Goal: Feedback & Contribution: Contribute content

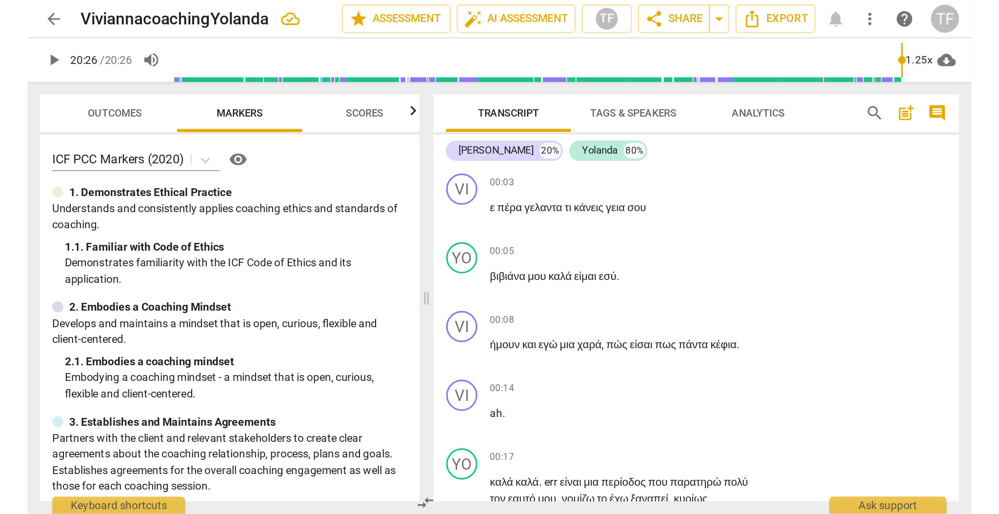
scroll to position [3553, 0]
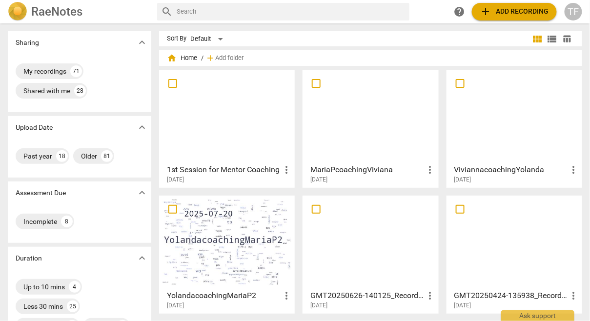
click at [345, 145] on div at bounding box center [370, 116] width 129 height 86
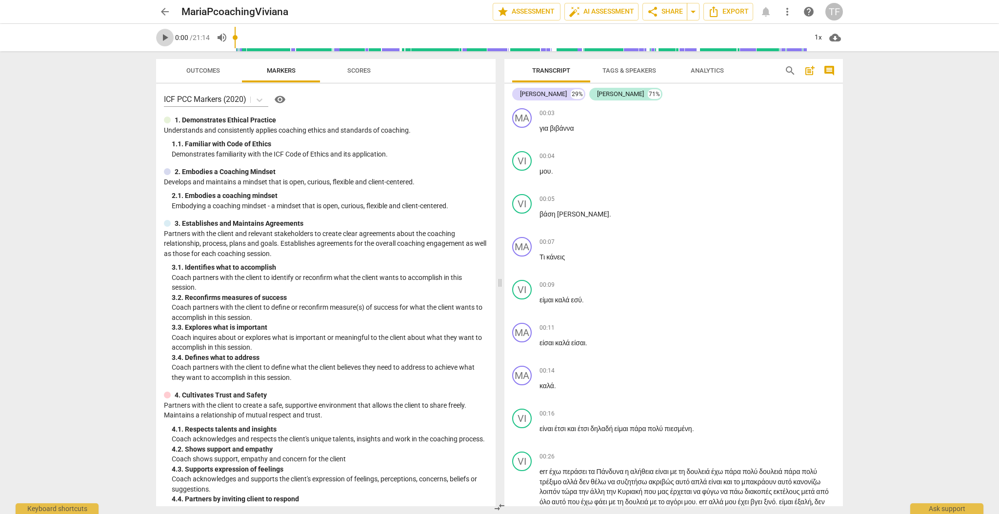
click at [159, 36] on span "play_arrow" at bounding box center [165, 38] width 18 height 12
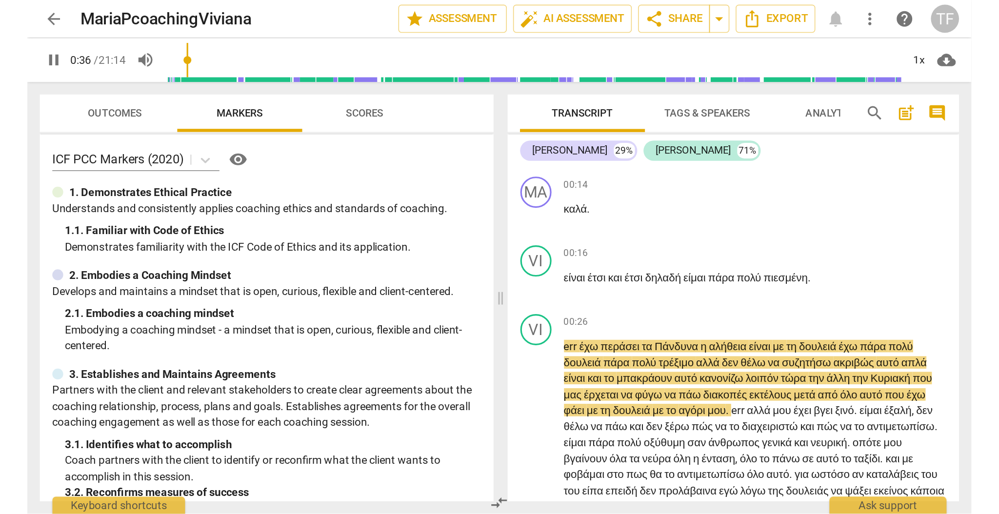
scroll to position [256, 0]
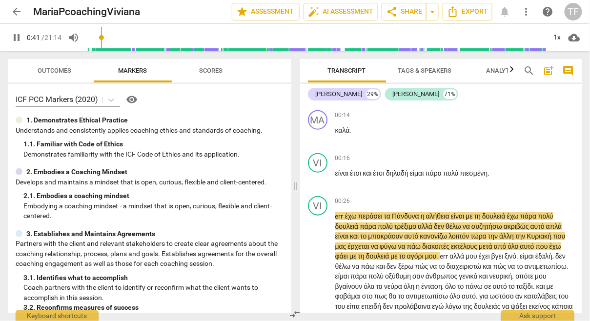
type input "41"
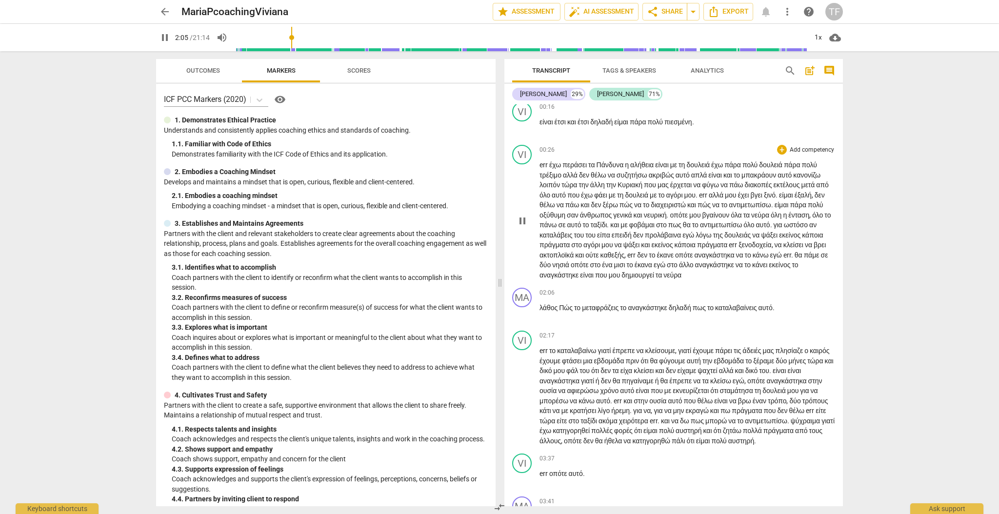
scroll to position [308, 0]
click at [589, 297] on div "+" at bounding box center [782, 292] width 10 height 10
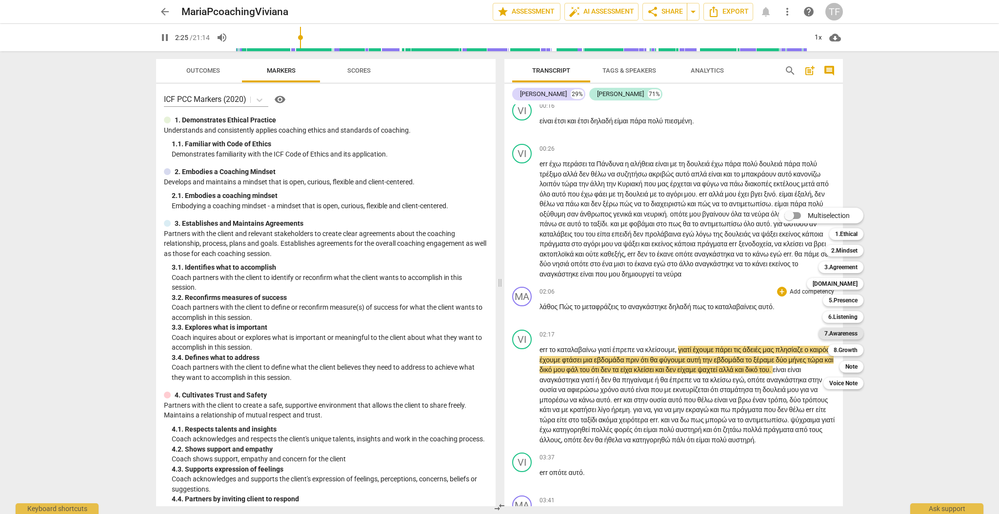
click at [589, 320] on b "7.Awareness" at bounding box center [840, 334] width 33 height 12
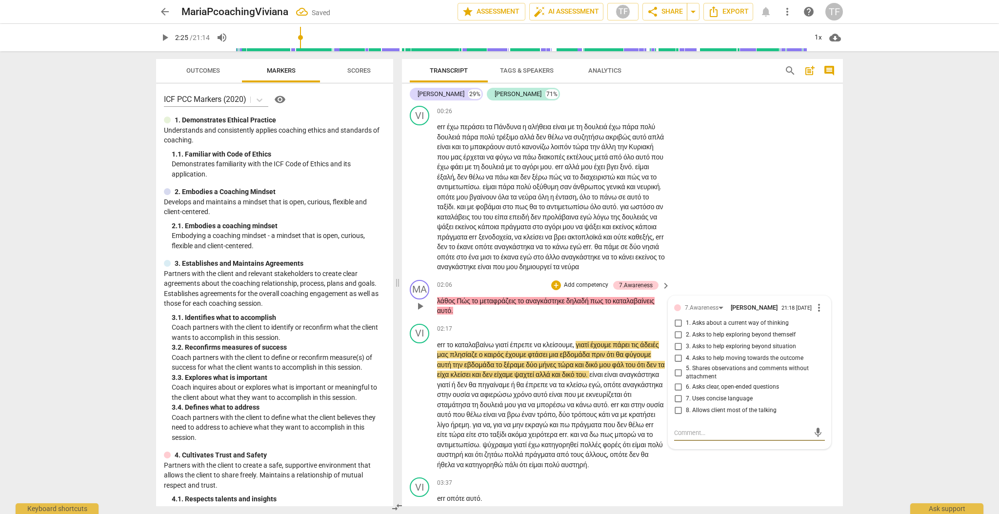
scroll to position [347, 0]
click at [589, 314] on p "λάθος Πώς το μεταφράζεις το αναγκάστηκε δηλαδή πως το καταλαβαίνεις αυτό ." at bounding box center [551, 305] width 228 height 20
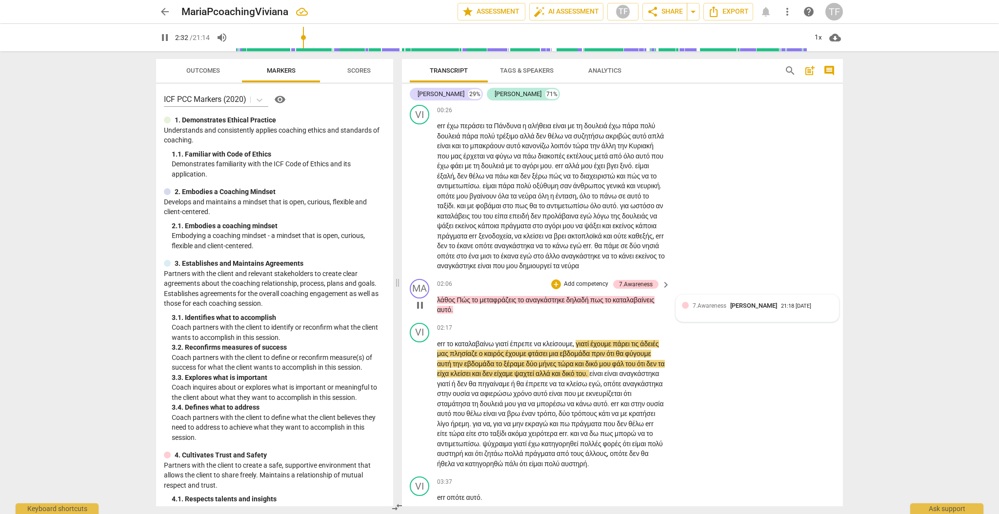
click at [589, 309] on span "7.Awareness" at bounding box center [710, 305] width 34 height 7
type input "153"
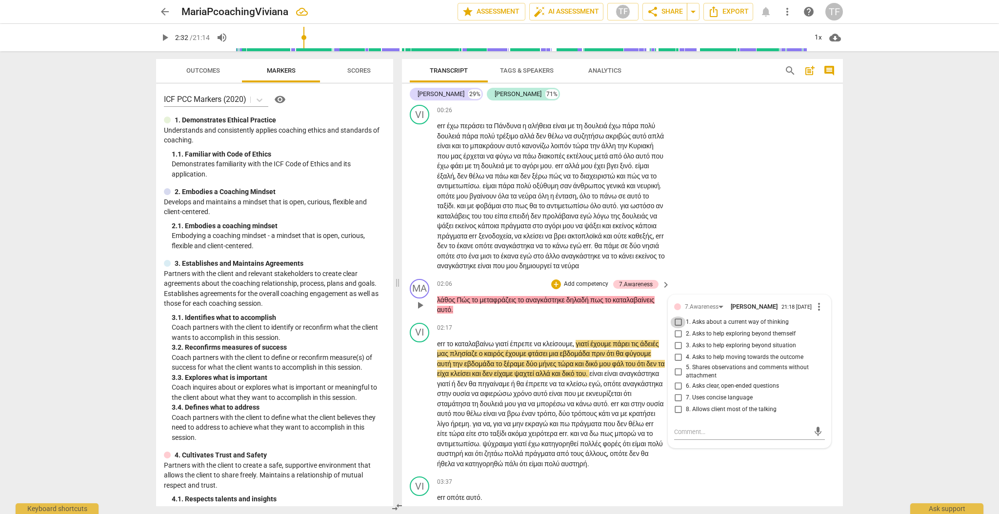
click at [589, 320] on input "1. Asks about a current way of thinking" at bounding box center [678, 323] width 16 height 12
checkbox input "true"
click at [589, 320] on textarea at bounding box center [741, 431] width 135 height 9
type textarea "C"
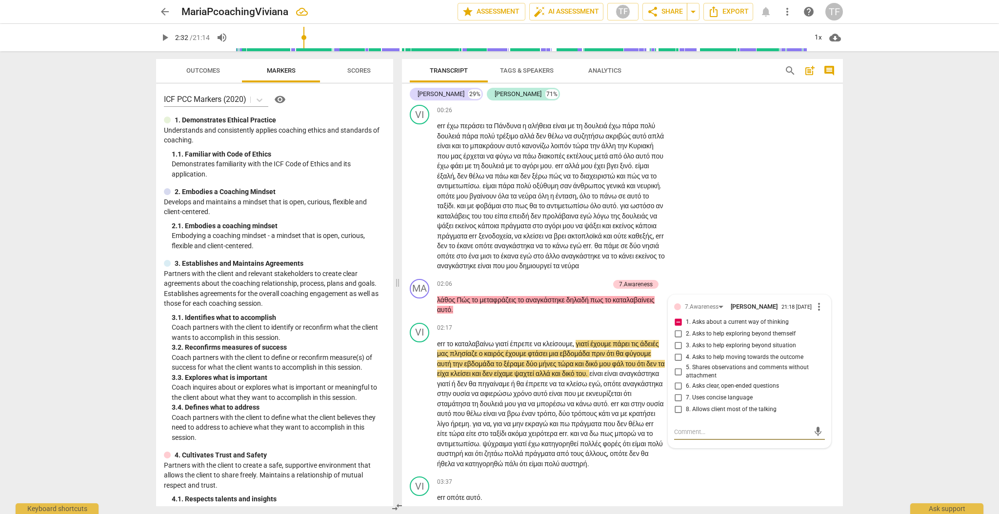
type textarea "C"
type textarea "Co"
type textarea "Coa"
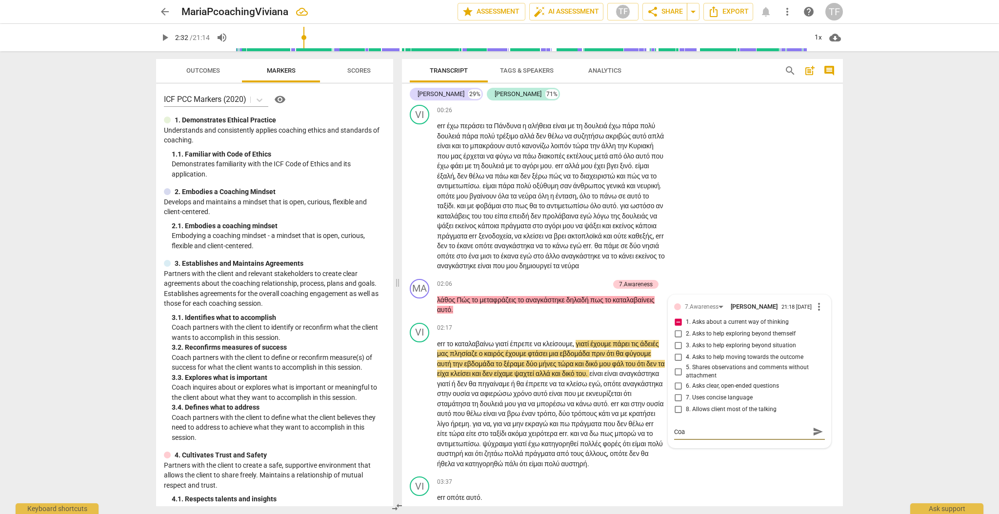
type textarea "Coac"
type textarea "Coach"
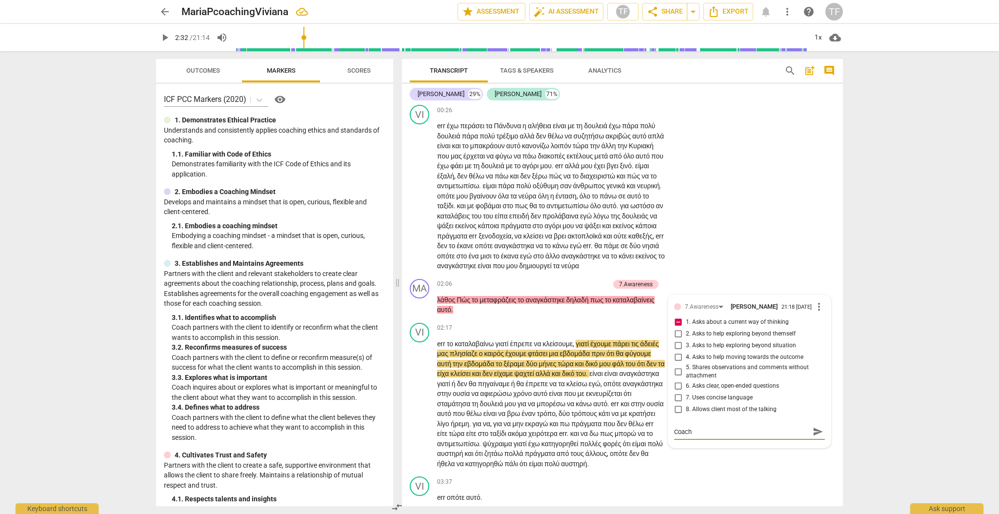
type textarea "Coach"
type textarea "Coach a"
type textarea "Coach as"
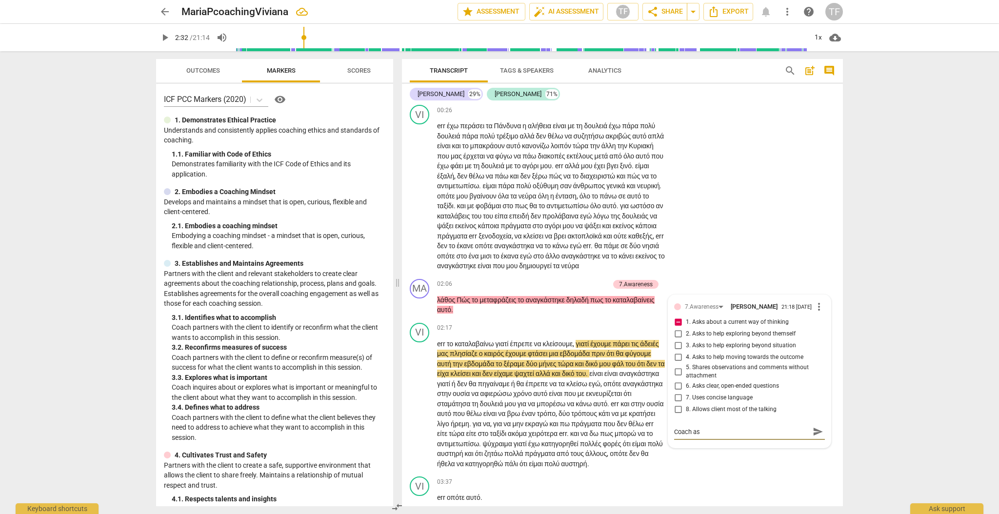
type textarea "Coach ask"
type textarea "Coach asks"
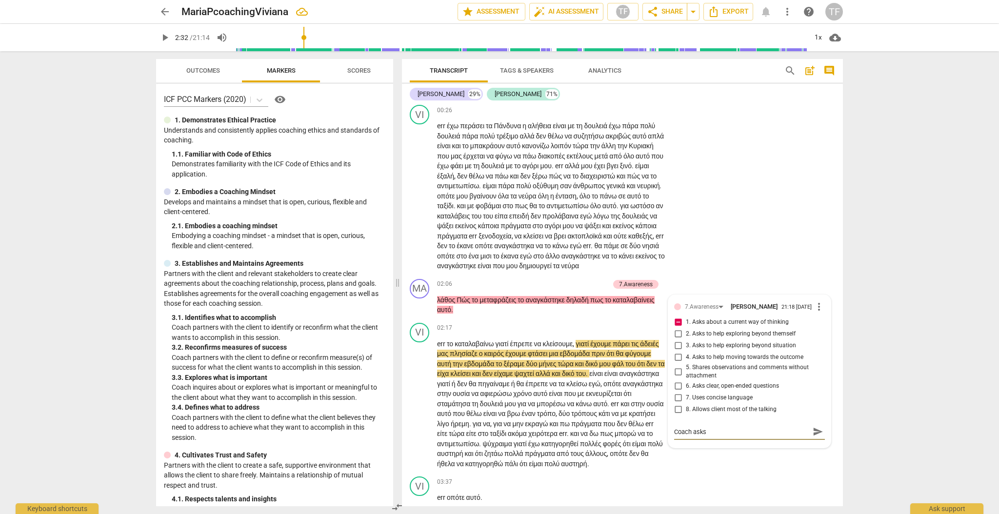
type textarea "Coach asks"
type textarea "Coach asks a"
type textarea "Coach asks ab"
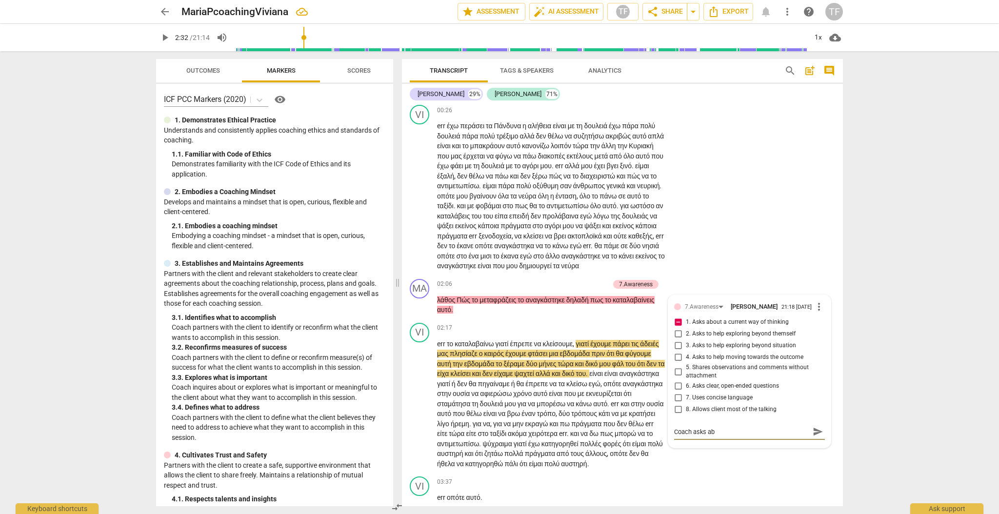
type textarea "Coach asks [PERSON_NAME]"
type textarea "Coach asks about"
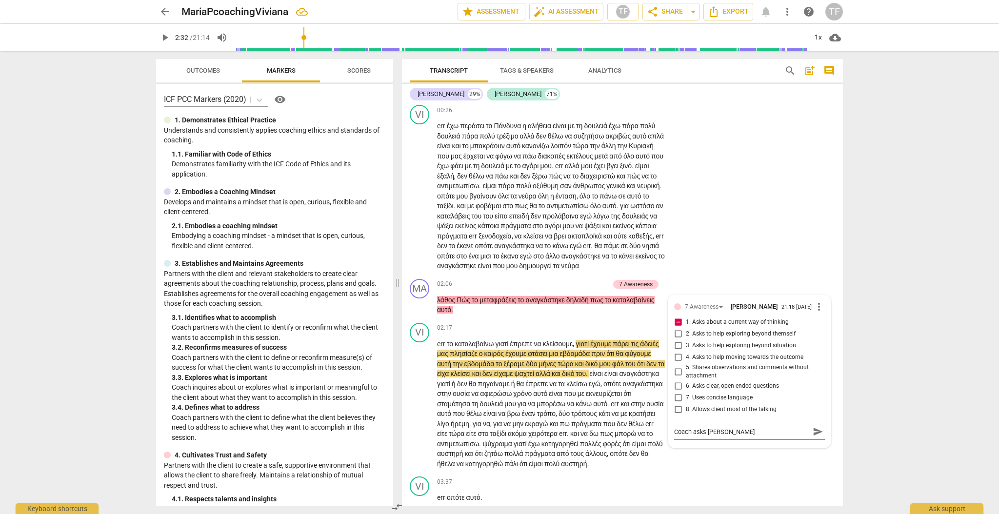
type textarea "Coach asks about"
type textarea "Coach asks about c"
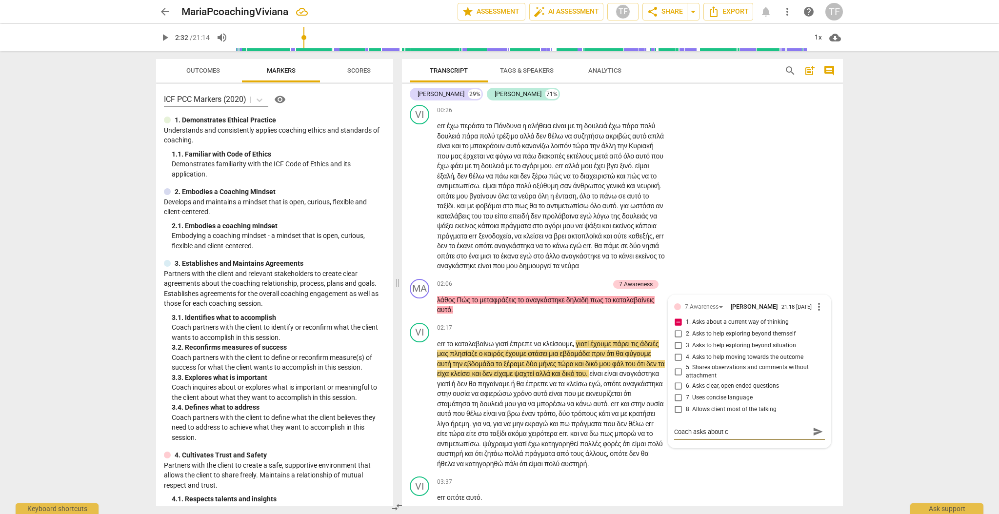
type textarea "Coach asks about cu"
type textarea "Coach asks about [PERSON_NAME]"
type textarea "Coach asks about curr"
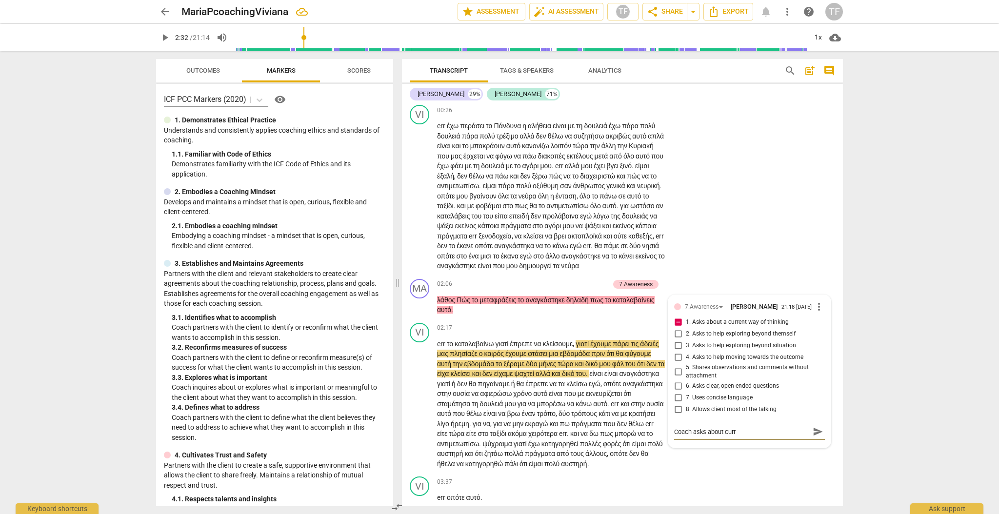
type textarea "Coach asks about curre"
type textarea "Coach asks about [PERSON_NAME]"
type textarea "Coach asks about current"
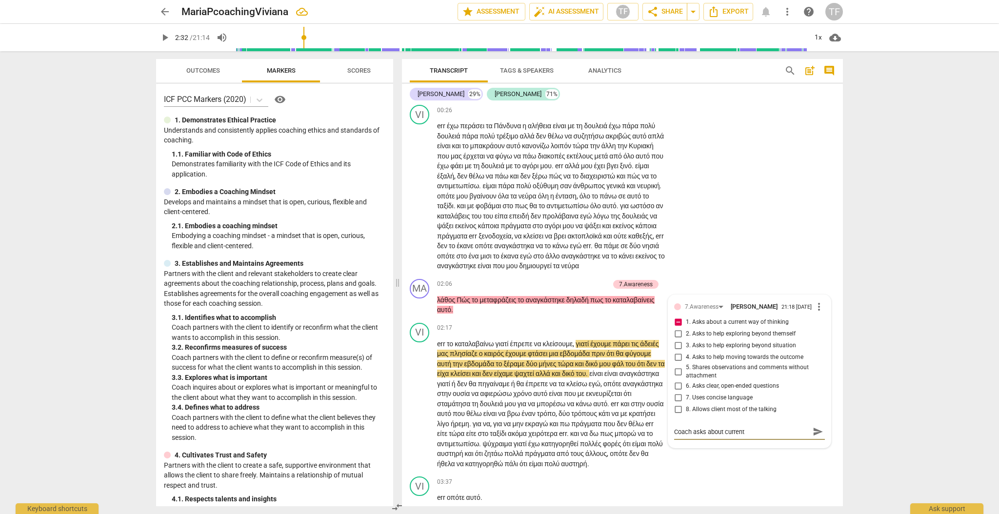
type textarea "Coach asks about current"
type textarea "Coach asks about current w"
type textarea "Coach asks about current wa"
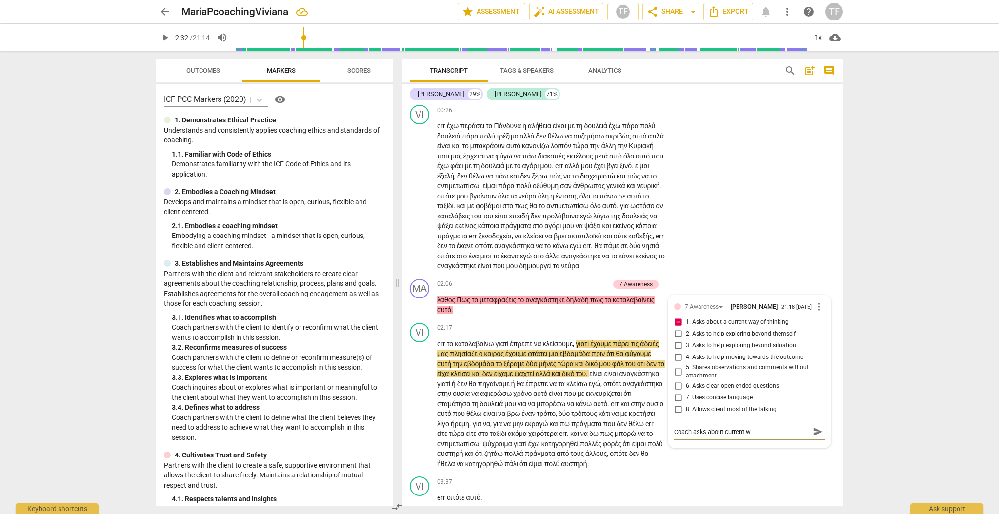
type textarea "Coach asks about current wa"
type textarea "Coach asks about current way"
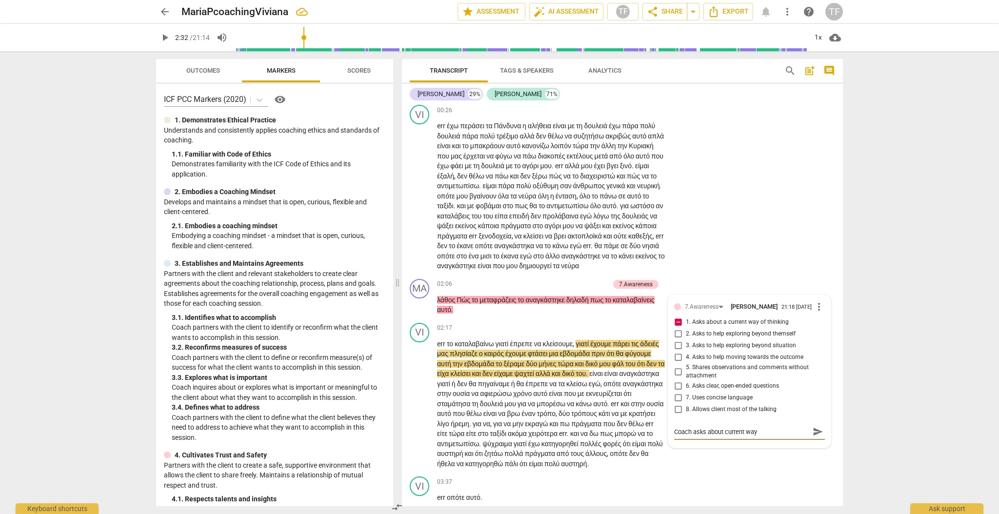
type textarea "Coach asks about current way f"
type textarea "Coach asks about current way"
type textarea "Coach asks about current way o"
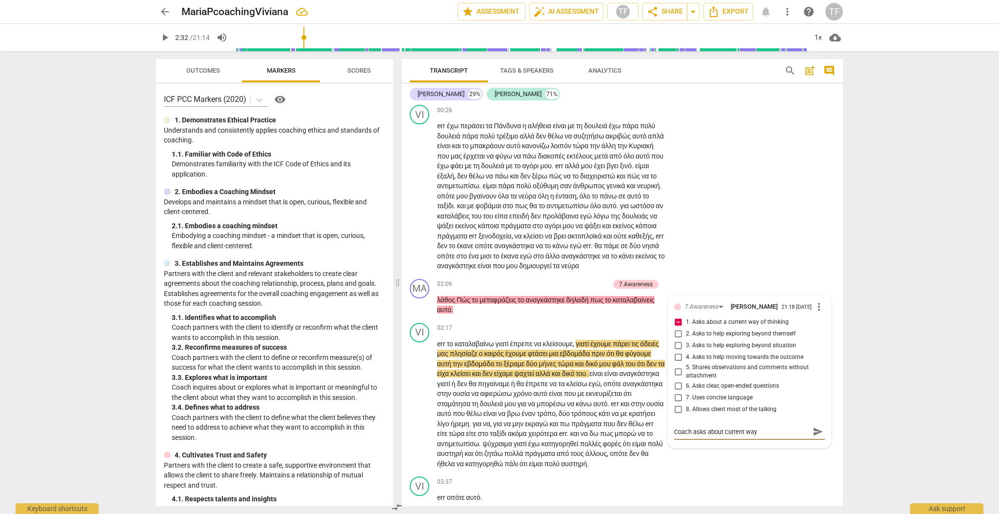
type textarea "Coach asks about current way o"
type textarea "Coach asks about current way of"
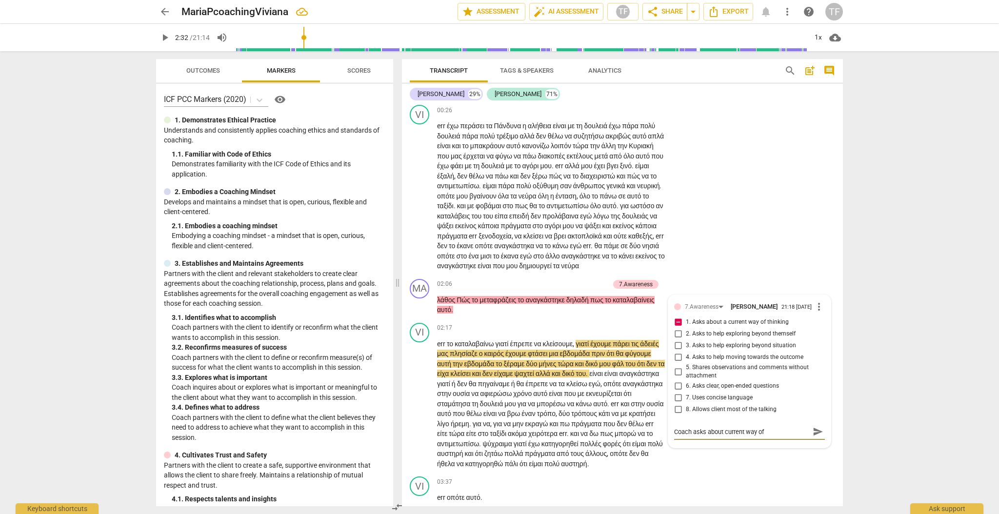
type textarea "Coach asks about current way of t"
type textarea "Coach asks about current way of th"
type textarea "Coach asks about current way of thi"
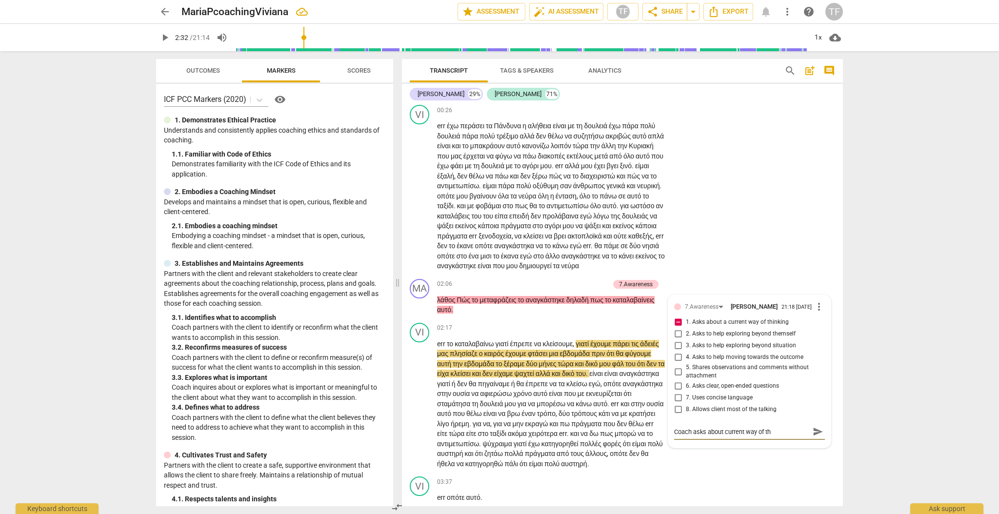
type textarea "Coach asks about current way of thi"
type textarea "Coach asks about current way of thin"
type textarea "Coach asks about current way of think"
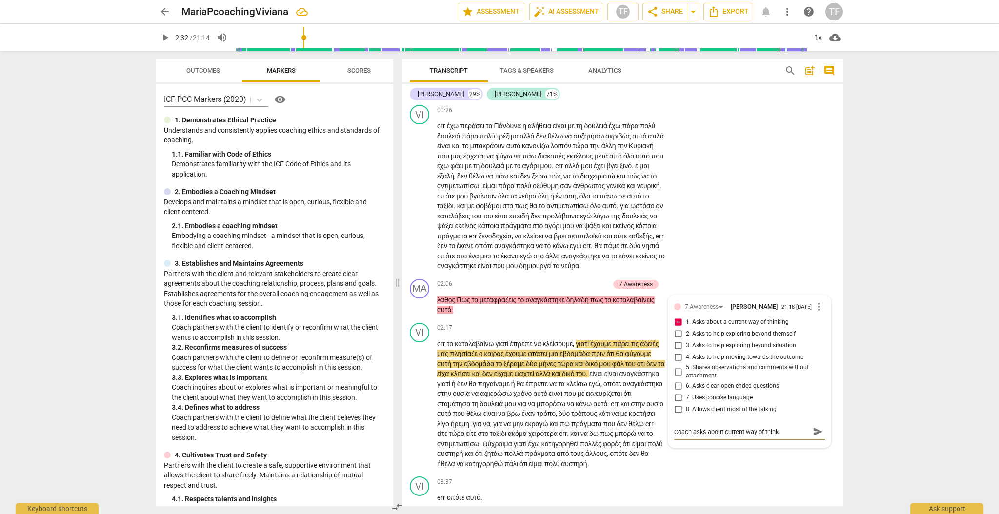
type textarea "Coach asks about current way of thinki"
type textarea "Coach asks about current way of thinkin"
type textarea "Coach asks about current way of thinking"
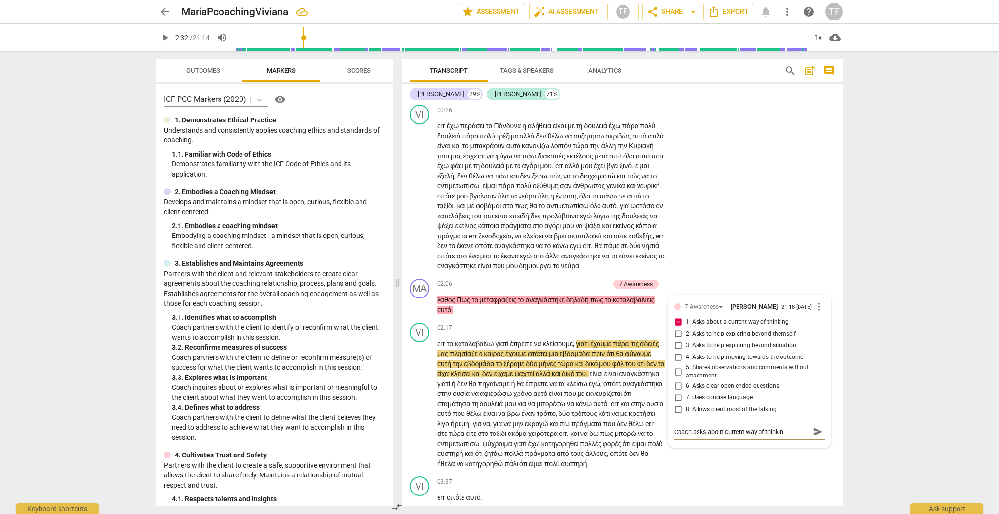
type textarea "Coach asks about current way of thinking"
type textarea "Coach asks about current way of thinking,"
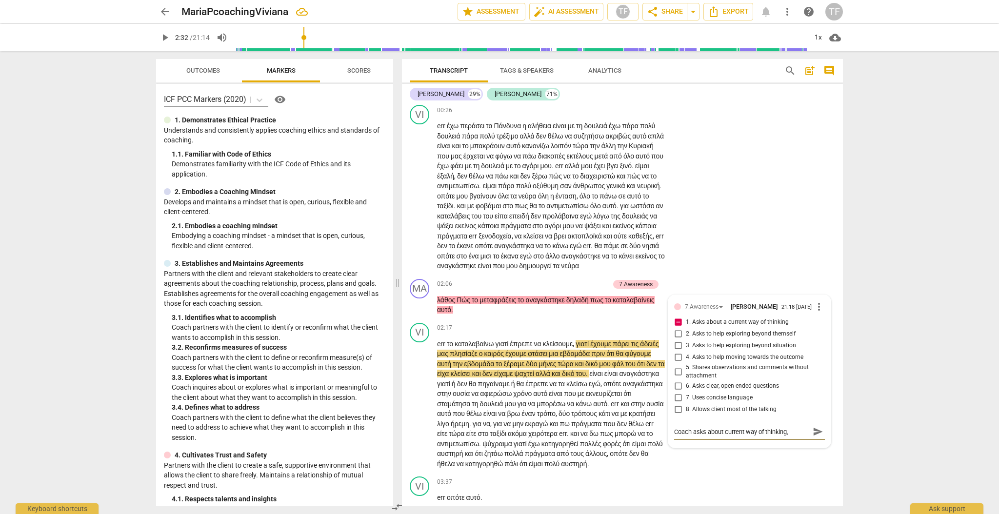
type textarea "Coach asks about current way of thinking, b"
type textarea "Coach asks about current way of thinking, bu"
type textarea "Coach asks about current way of thinking, but"
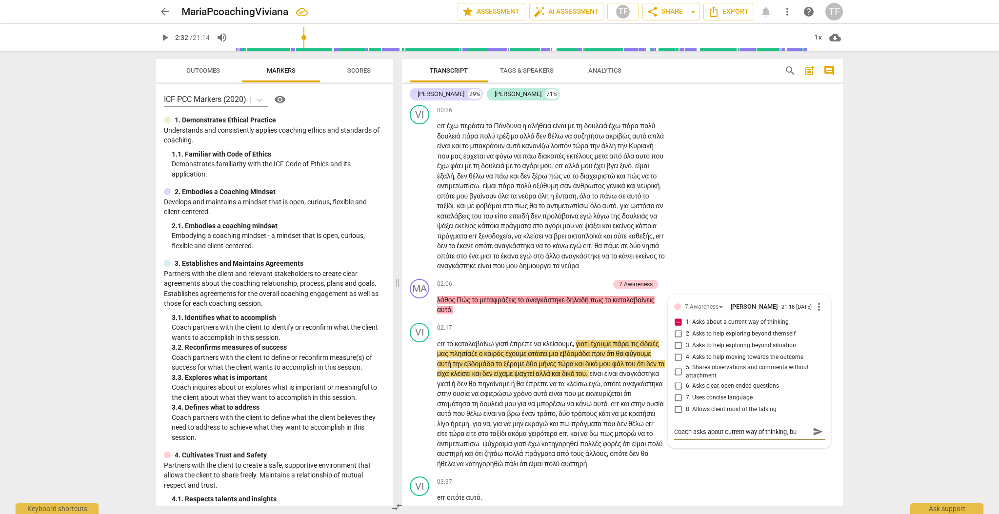
type textarea "Coach asks about current way of thinking, but"
type textarea "Coach asks about current way of thinking, but t"
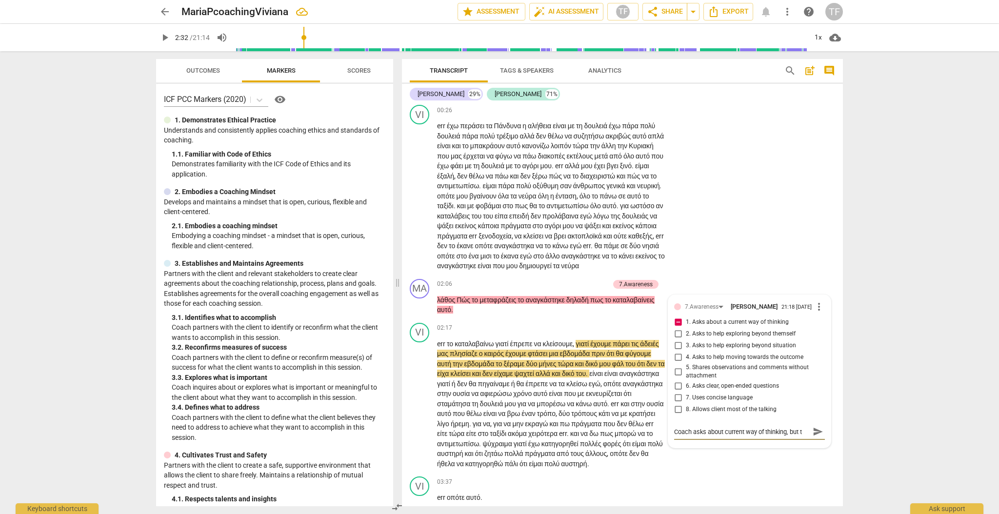
type textarea "Coach asks about current way of thinking, but th"
type textarea "Coach asks about current way of thinking, but thi"
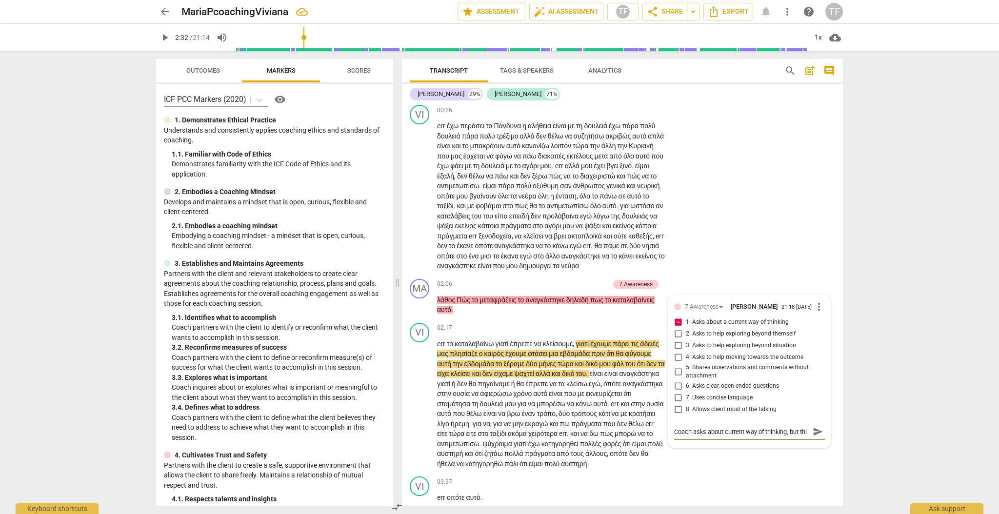
type textarea "Coach asks about current way of thinking, but this"
type textarea "Coach asks about current way of thinking, but this s"
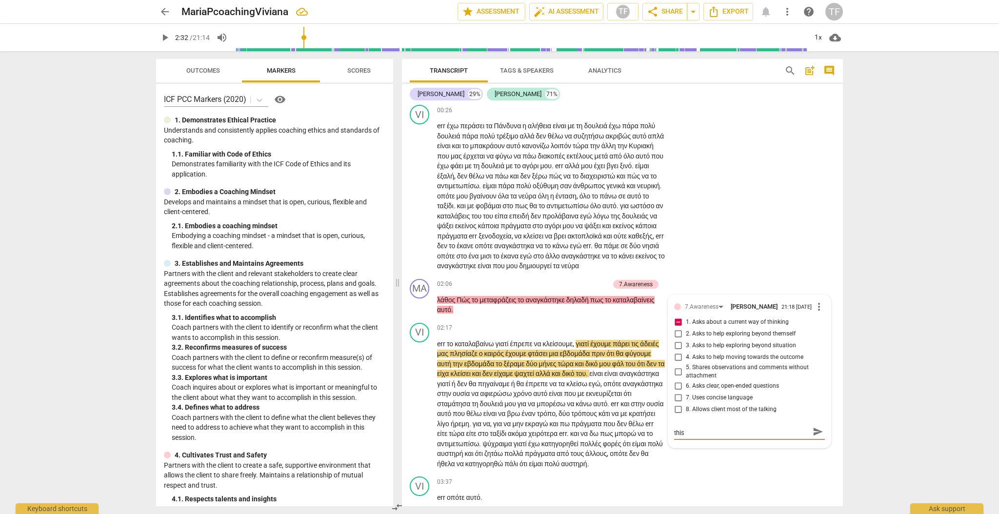
type textarea "Coach asks about current way of thinking, but this s"
type textarea "Coach asks about current way of thinking, but this"
type textarea "Coach asks about current way of thinking, but this i"
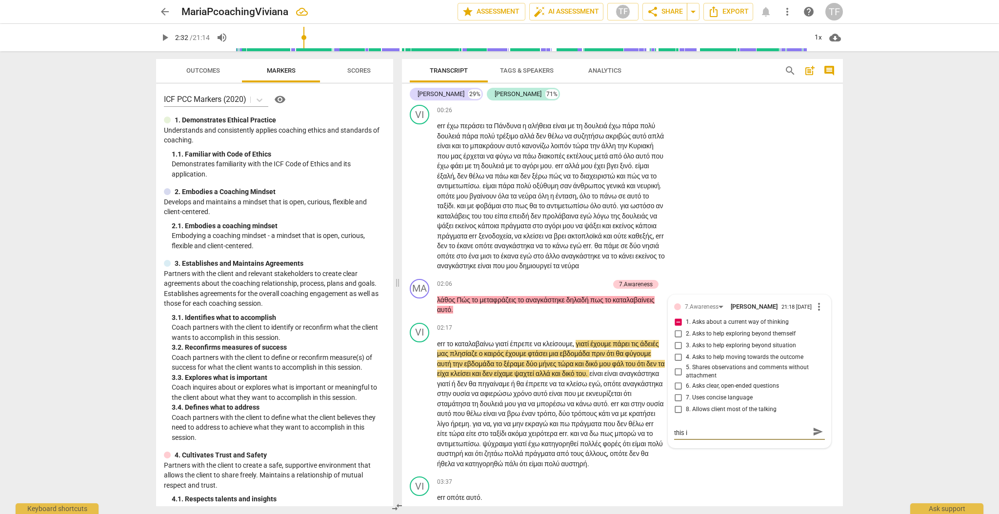
type textarea "Coach asks about current way of thinking, but this is"
type textarea "Coach asks about current way of thinking, but this is t"
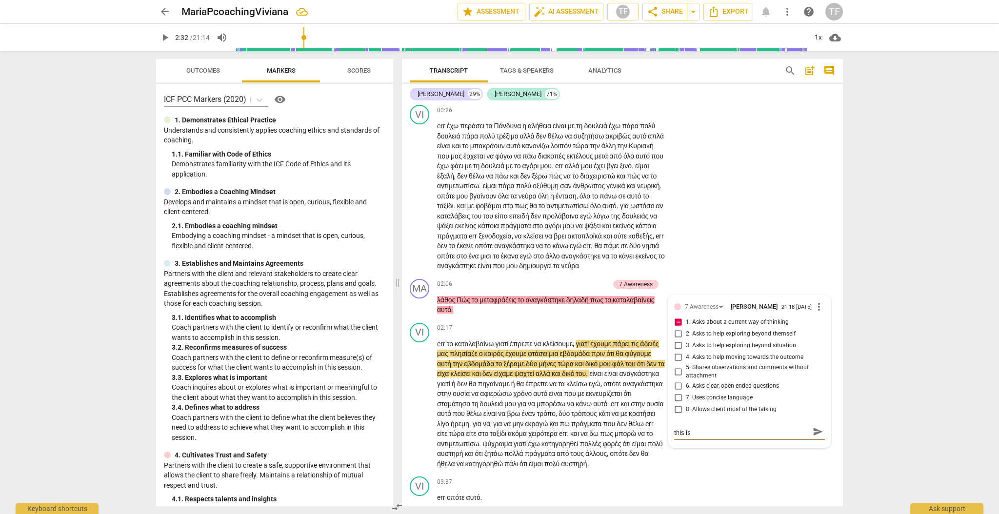
type textarea "Coach asks about current way of thinking, but this is t"
type textarea "Coach asks about current way of thinking, but this is to"
type textarea "Coach asks about current way of thinking, but this is too"
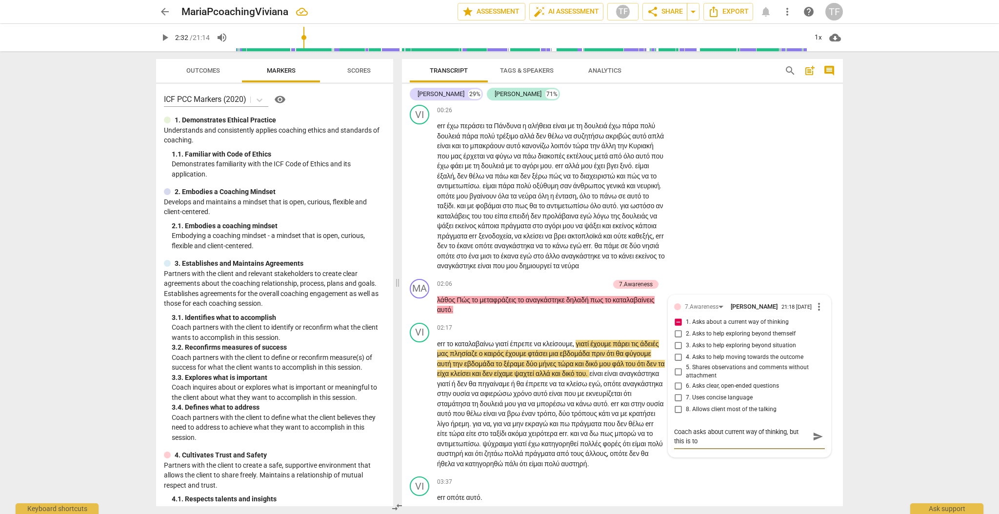
type textarea "Coach asks about current way of thinking, but this is too"
type textarea "Coach asks about current way of thinking, but this is too s"
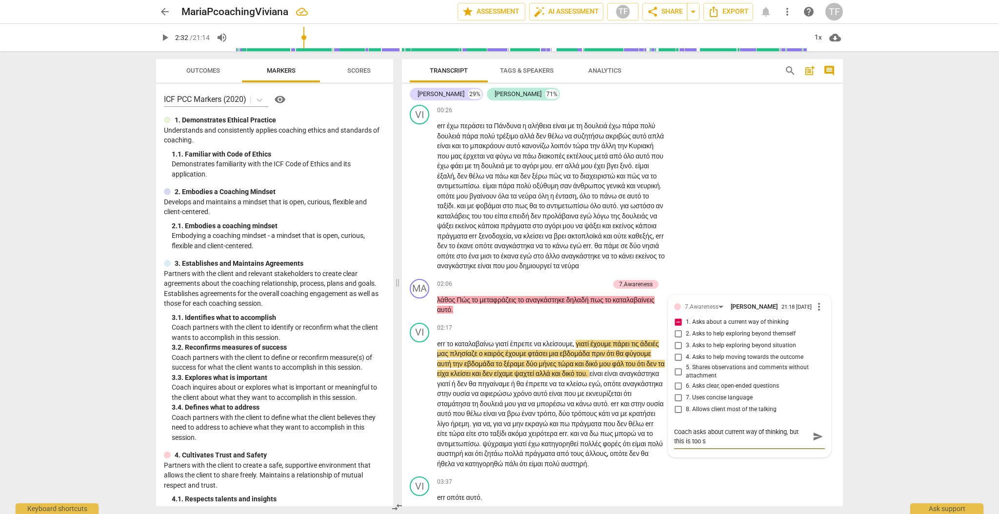
type textarea "Coach asks about current way of thinking, but this is too so"
type textarea "Coach asks about current way of thinking, but this is too [PERSON_NAME]"
type textarea "Coach asks about current way of thinking, but this is too soon"
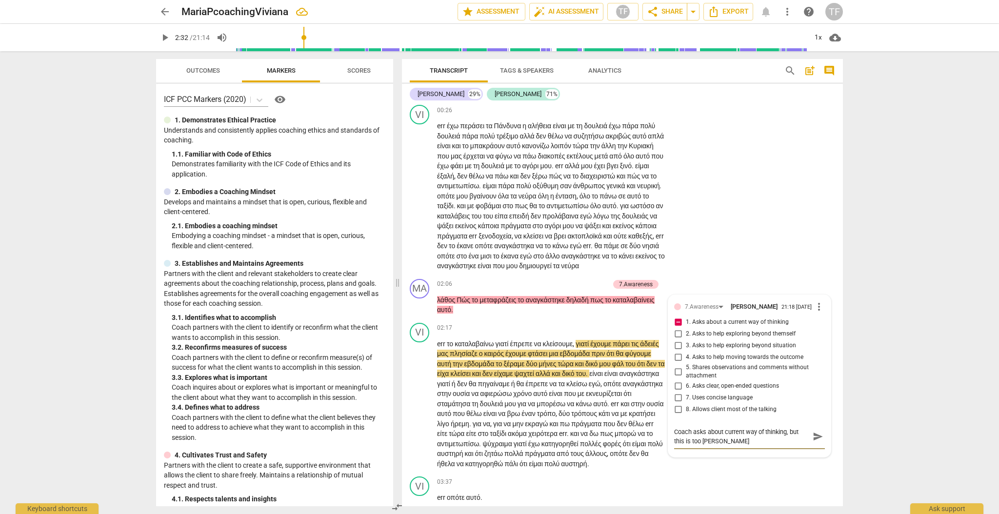
type textarea "Coach asks about current way of thinking, but this is too soon"
type textarea "Coach asks about current way of thinking, but this is too soon i"
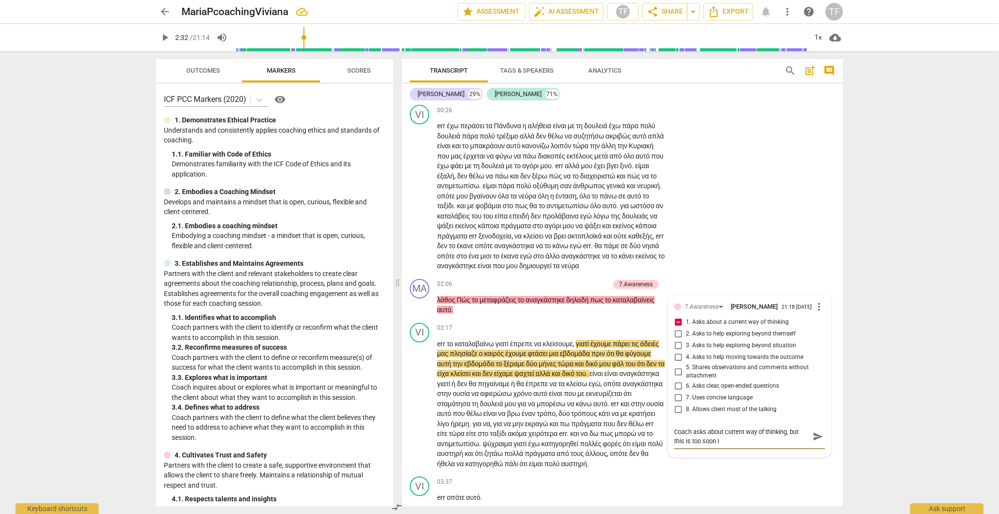
type textarea "Coach asks about current way of thinking, but this is too soon in"
type textarea "Coach asks about current way of thinking, but this is too soon in t"
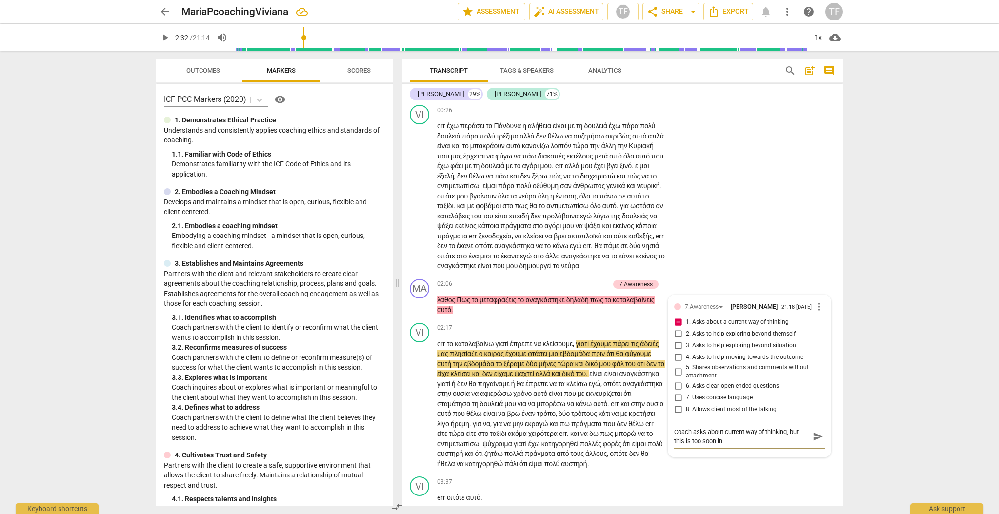
type textarea "Coach asks about current way of thinking, but this is too soon in t"
type textarea "Coach asks about current way of thinking, but this is too soon in th"
type textarea "Coach asks about current way of thinking, but this is too soon in the"
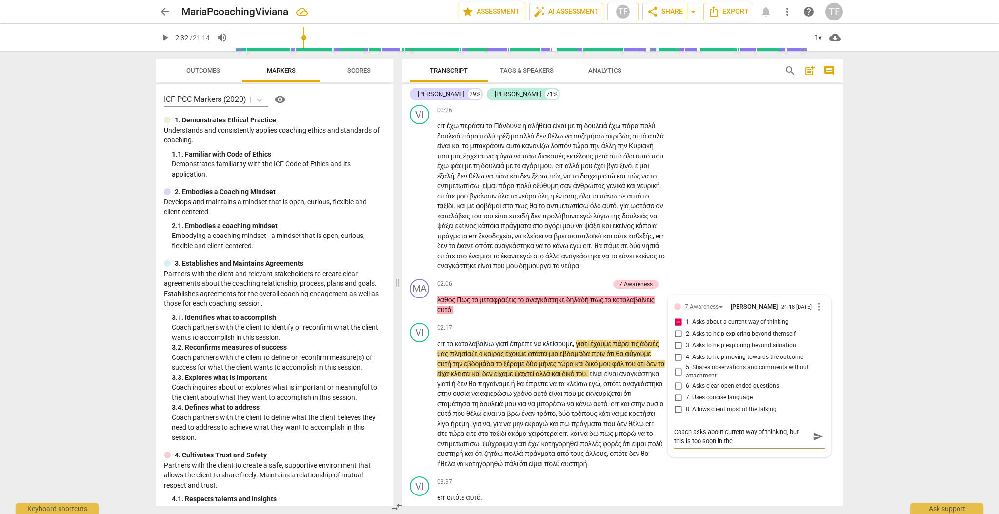
type textarea "Coach asks about current way of thinking, but this is too soon in the"
type textarea "Coach asks about current way of thinking, but this is too soon in the s"
type textarea "Coach asks about current way of thinking, but this is too soon in the se"
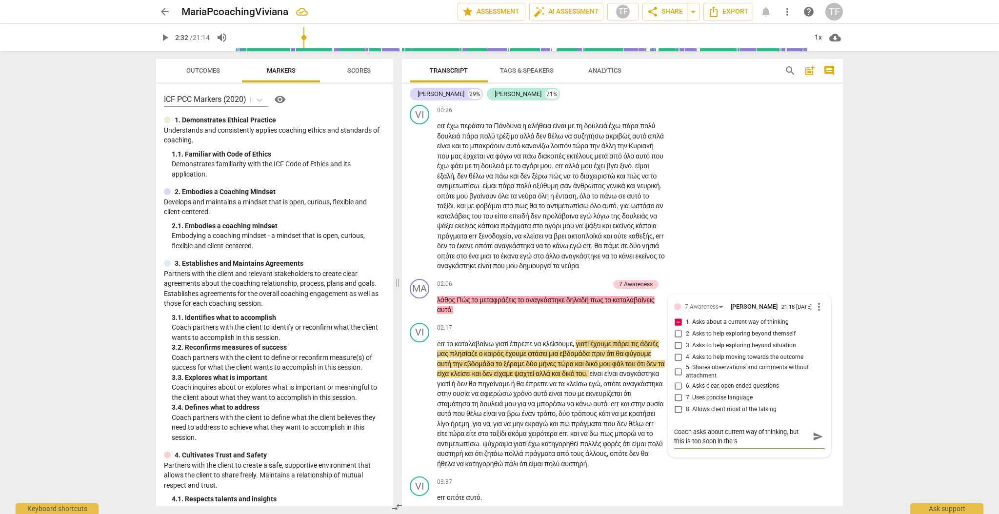
type textarea "Coach asks about current way of thinking, but this is too soon in the se"
type textarea "Coach asks about current way of thinking, but this is too soon in the ses"
type textarea "Coach asks about current way of thinking, but this is too soon in the sess"
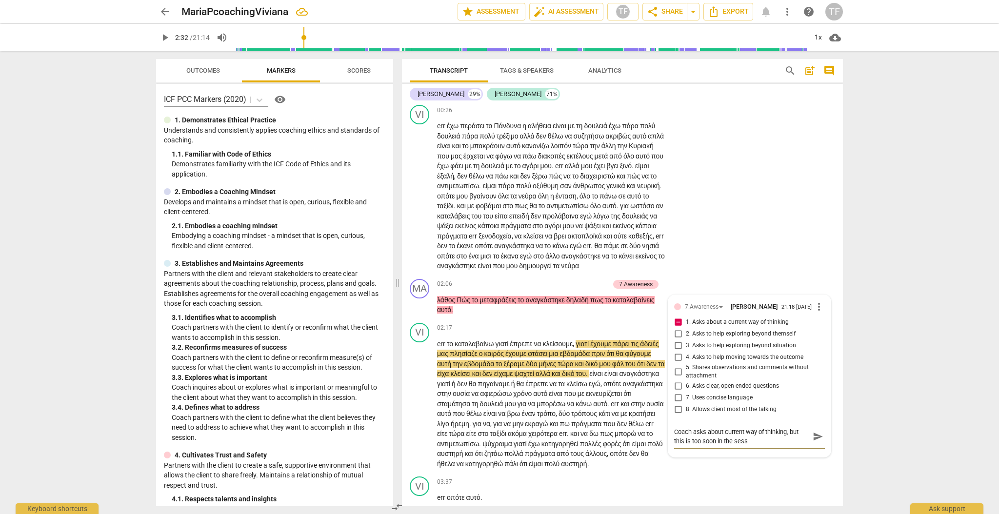
type textarea "Coach asks about current way of thinking, but this is too soon in the sessi"
type textarea "Coach asks about current way of thinking, but this is too soon in the sessio"
type textarea "Coach asks about current way of thinking, but this is too soon in the session"
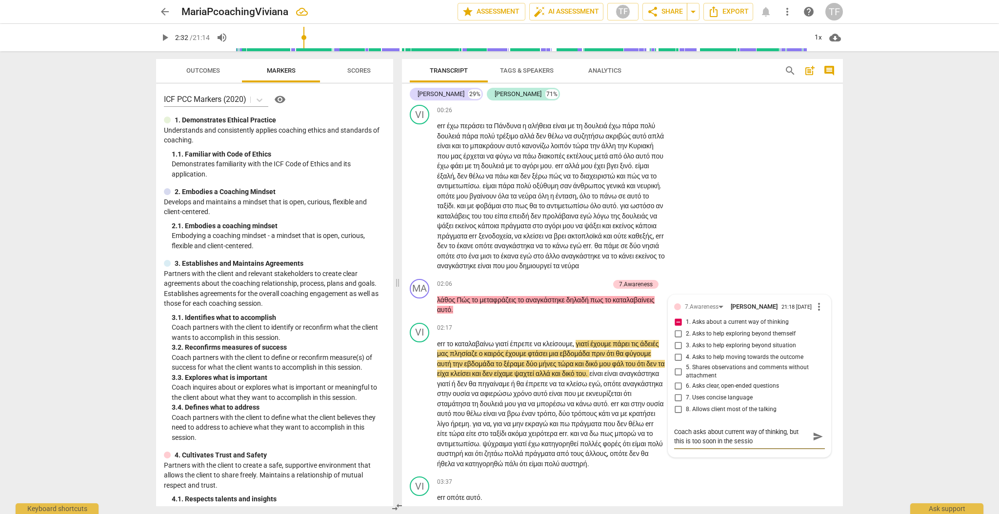
type textarea "Coach asks about current way of thinking, but this is too soon in the session"
type textarea "Coach asks about current way of thinking, but this is too soon in the session."
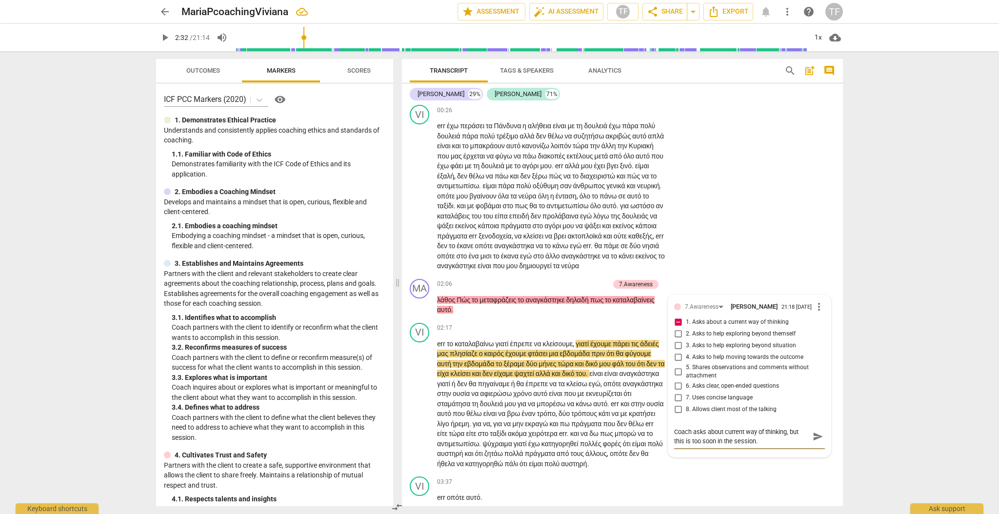
type textarea "Coach asks about current way of thinking, but this is too soon in the session."
type textarea "Coach asks about current way of thinking, but this is too soon in the session. I"
type textarea "Coach asks about current way of thinking, but this is too soon in the session. …"
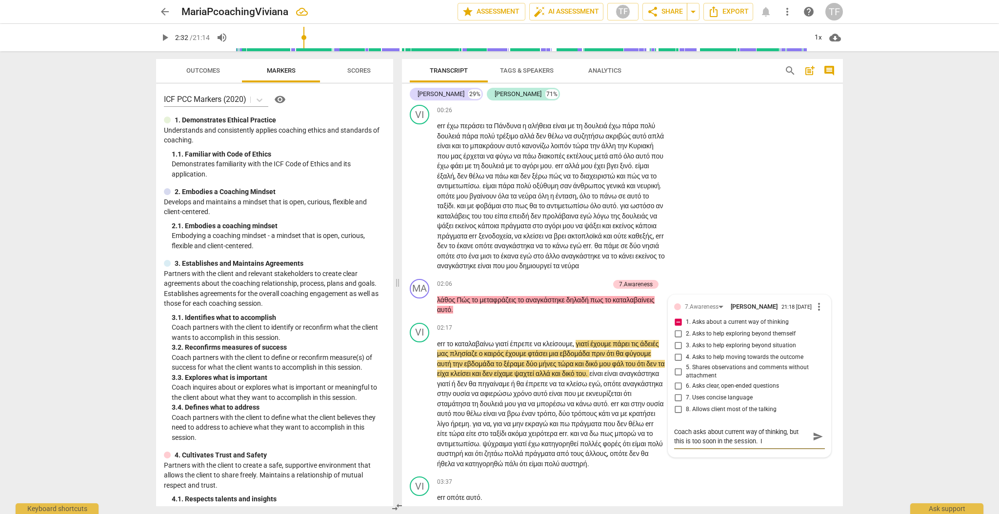
type textarea "Coach asks about current way of thinking, but this is too soon in the session. …"
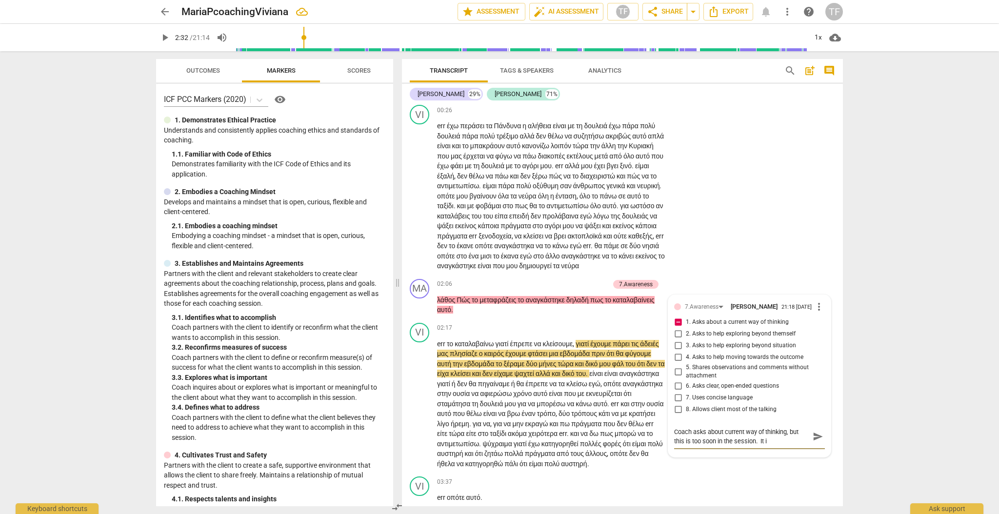
type textarea "Coach asks about current way of thinking, but this is too soon in the session. …"
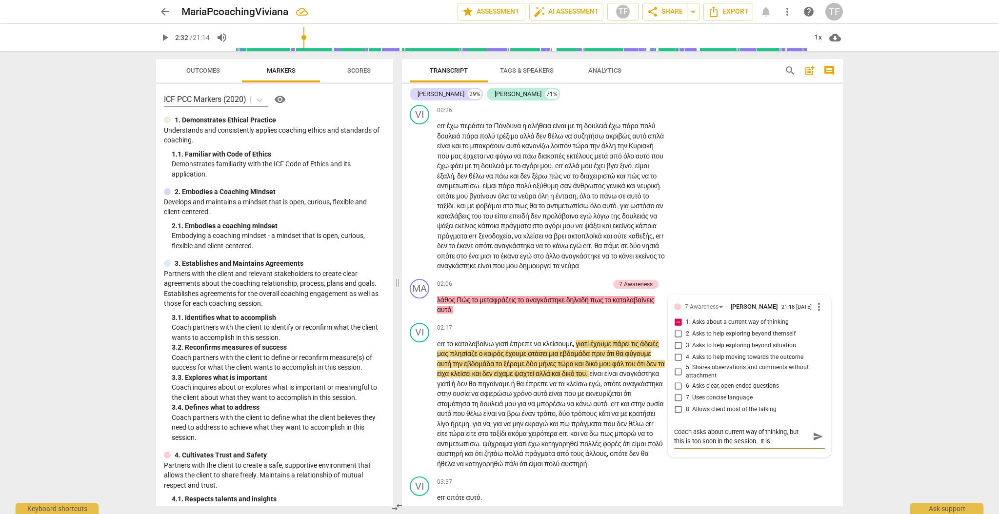
type textarea "Coach asks about current way of thinking, but this is too soon in the session. …"
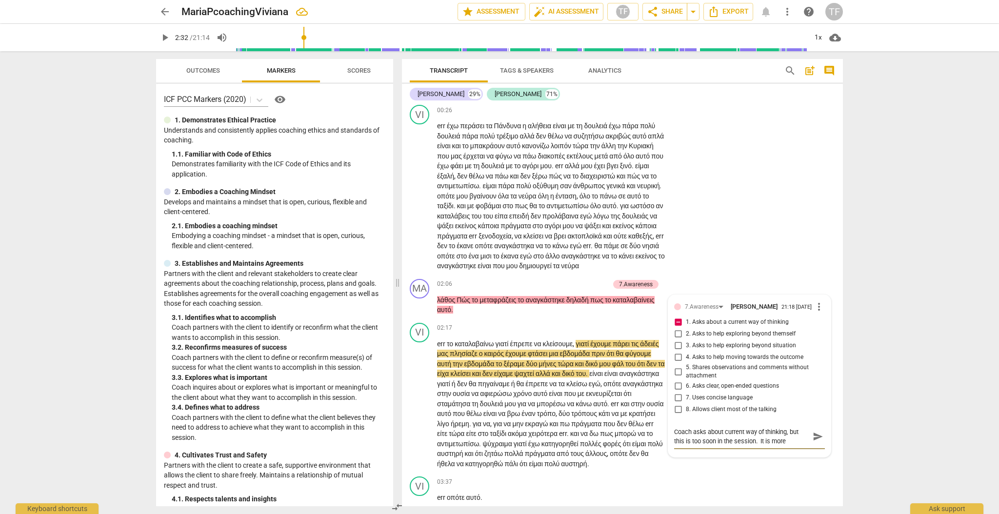
type textarea "Coach asks about current way of thinking, but this is too soon in the session. …"
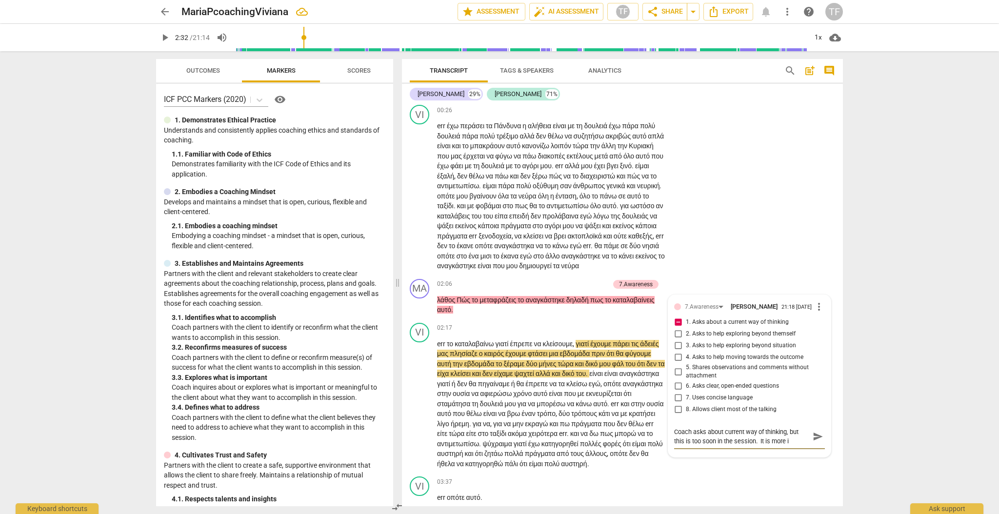
type textarea "Coach asks about current way of thinking, but this is too soon in the session. …"
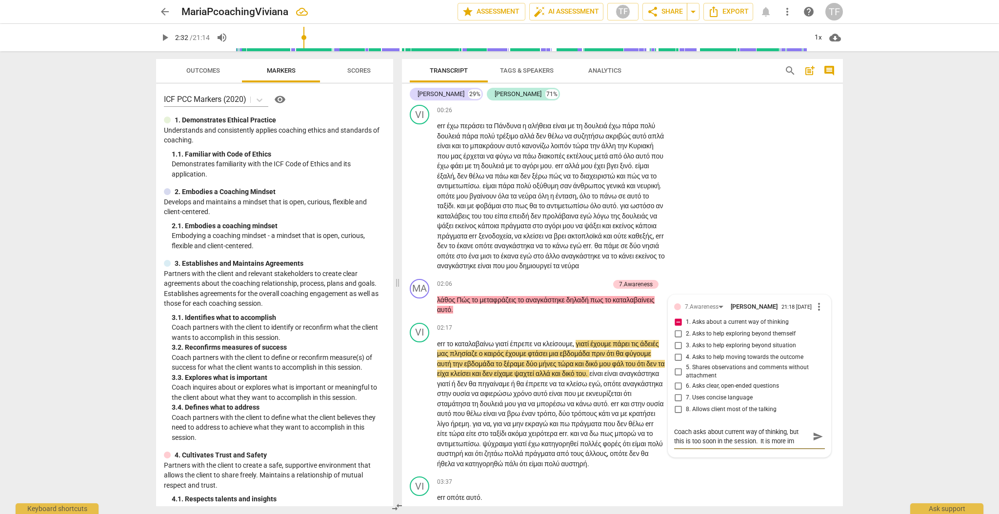
type textarea "Coach asks about current way of thinking, but this is too soon in the session. …"
click at [589, 320] on span "send" at bounding box center [818, 441] width 11 height 11
click at [422, 320] on span "play_arrow" at bounding box center [420, 404] width 12 height 12
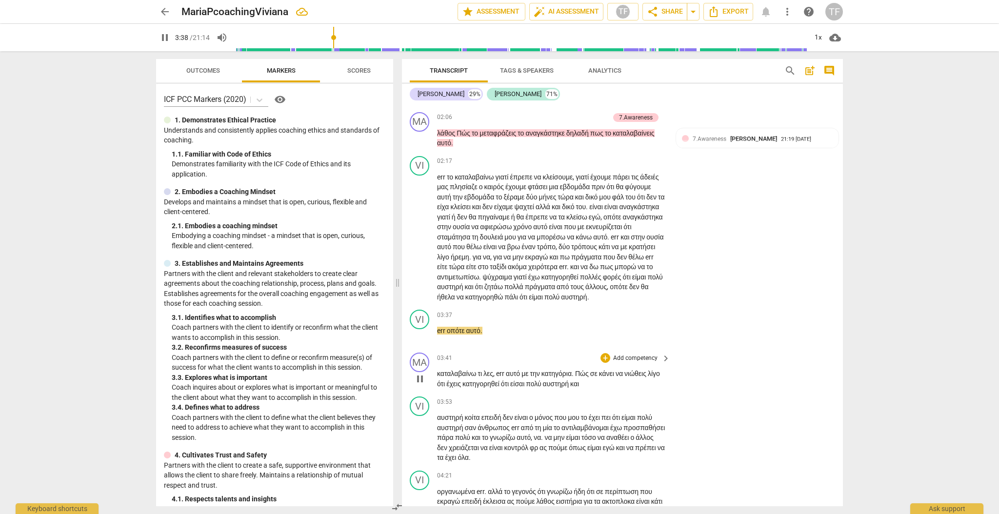
scroll to position [526, 0]
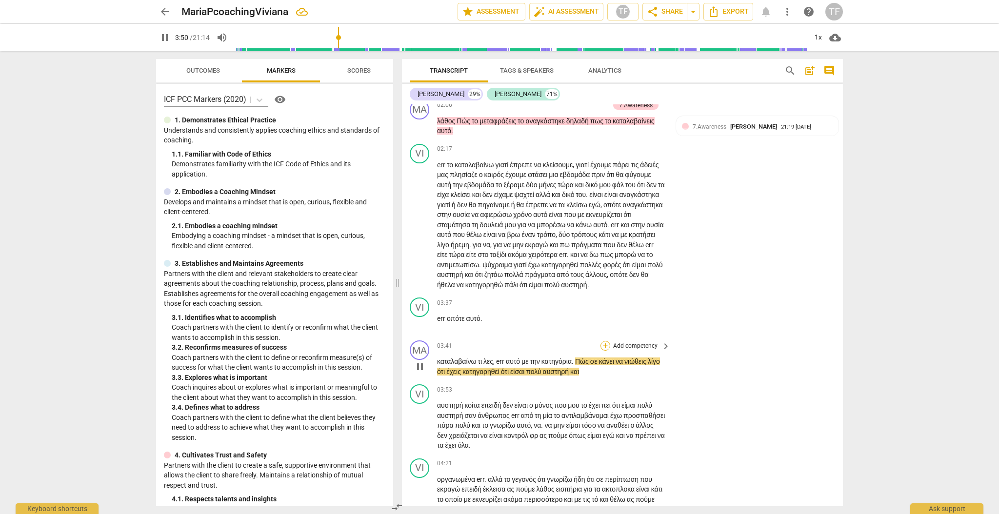
click at [589, 320] on div "+" at bounding box center [605, 346] width 10 height 10
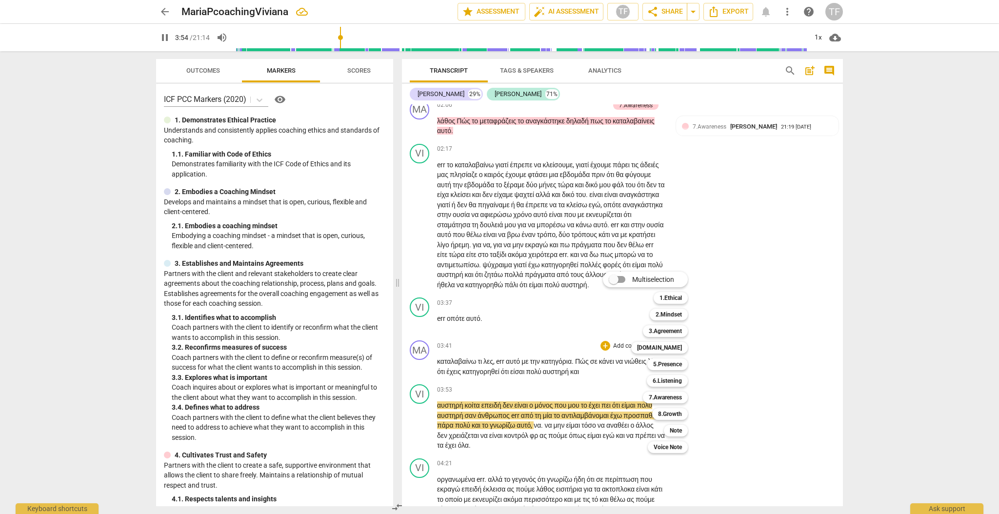
click at [589, 320] on div "Multiselection m 1.Ethical 1 2.Mindset 2 3.Agreement 3 [DOMAIN_NAME] 4 5.Presen…" at bounding box center [652, 362] width 107 height 186
click at [589, 320] on b "3.Agreement" at bounding box center [665, 331] width 33 height 12
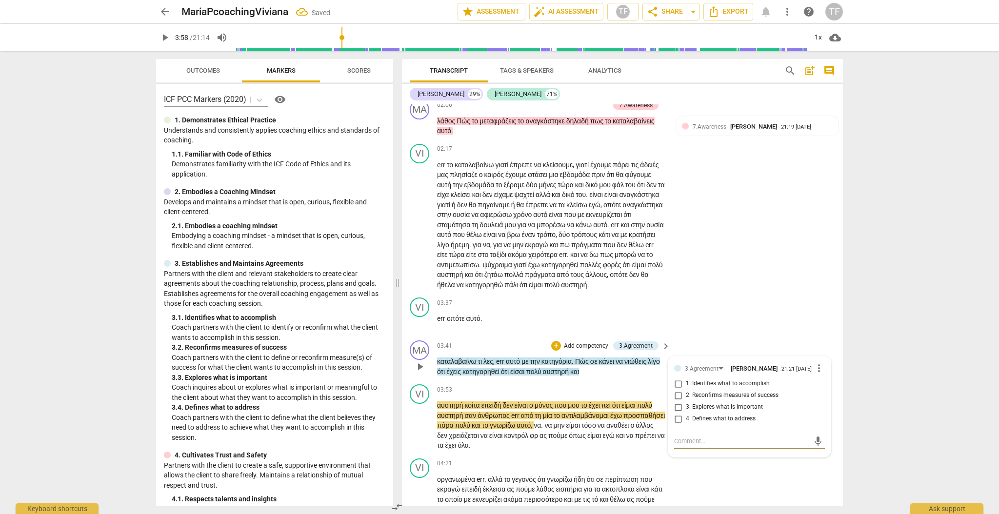
click at [589, 320] on input "1. Identifies what to accomplish" at bounding box center [678, 384] width 16 height 12
click at [589, 320] on textarea at bounding box center [741, 441] width 135 height 9
click at [589, 320] on span "send" at bounding box center [818, 446] width 14 height 12
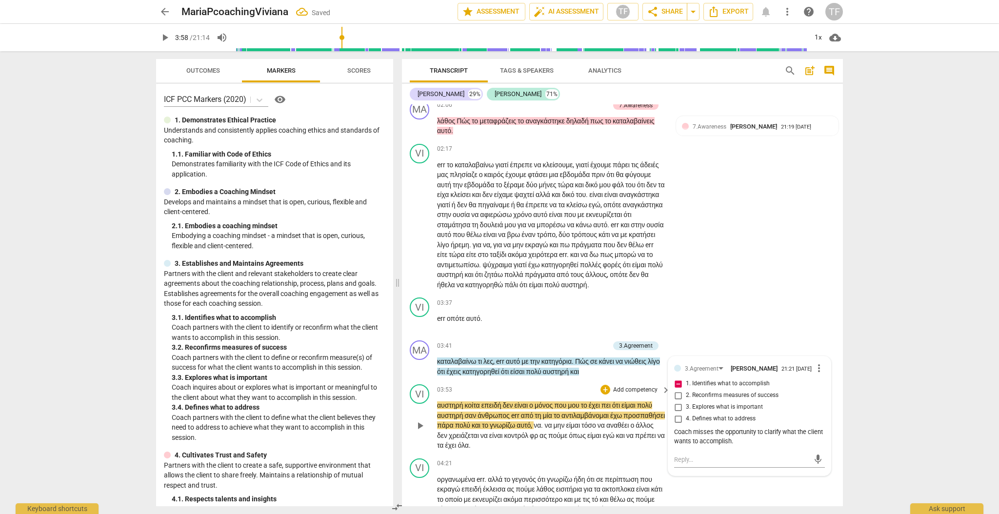
click at [589, 320] on p "αυστηρή κοίτα επειδή δεν είναι ο μόνος που μου το έχει πει ότι είμαι πολύ αυστη…" at bounding box center [551, 425] width 228 height 50
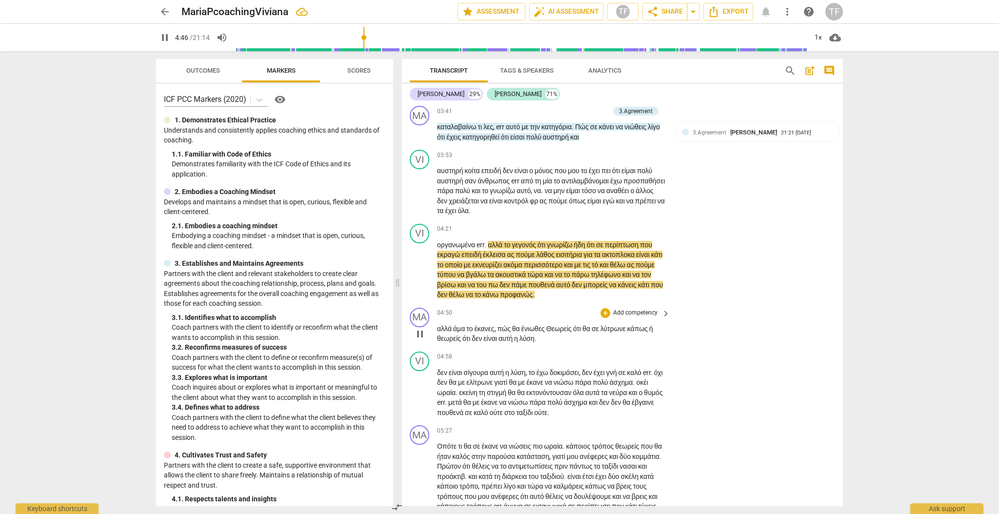
scroll to position [761, 0]
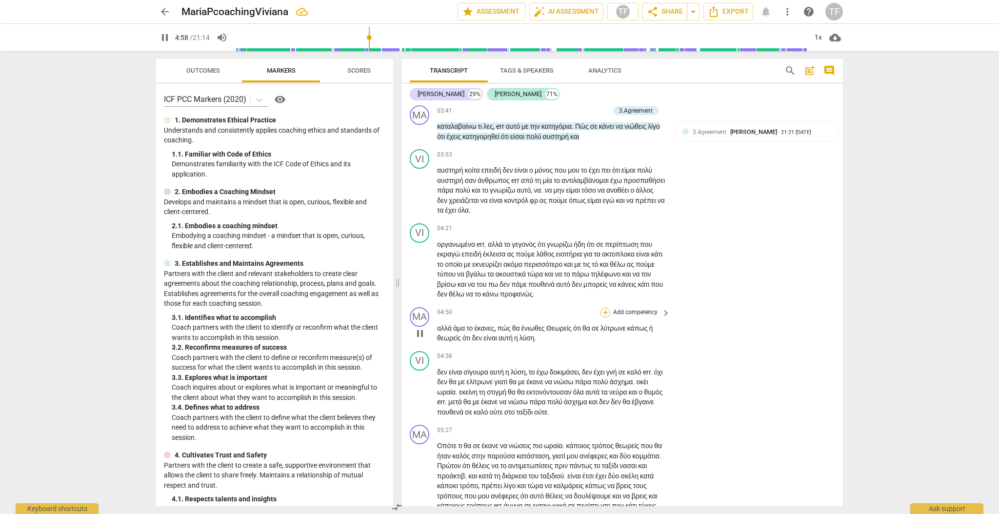
click at [589, 318] on div "+" at bounding box center [605, 313] width 10 height 10
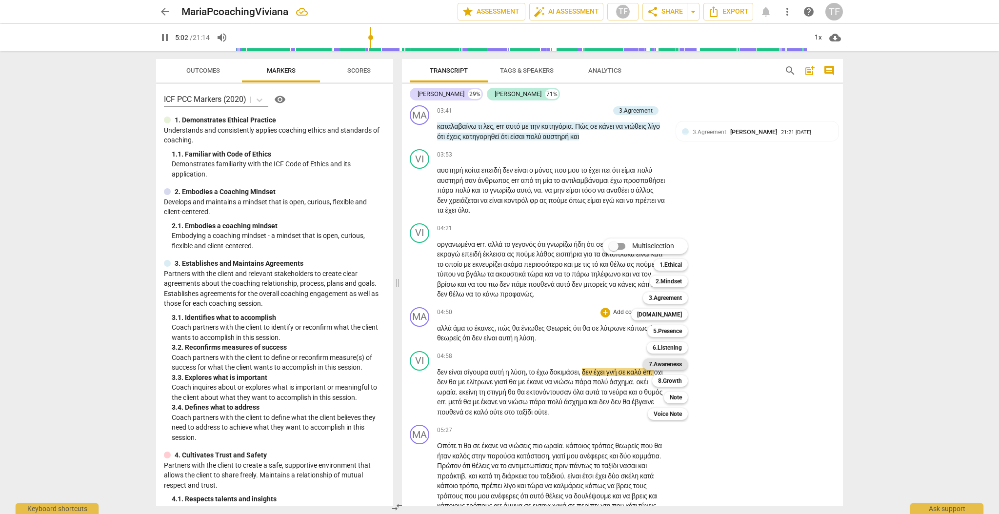
click at [589, 320] on b "7.Awareness" at bounding box center [665, 364] width 33 height 12
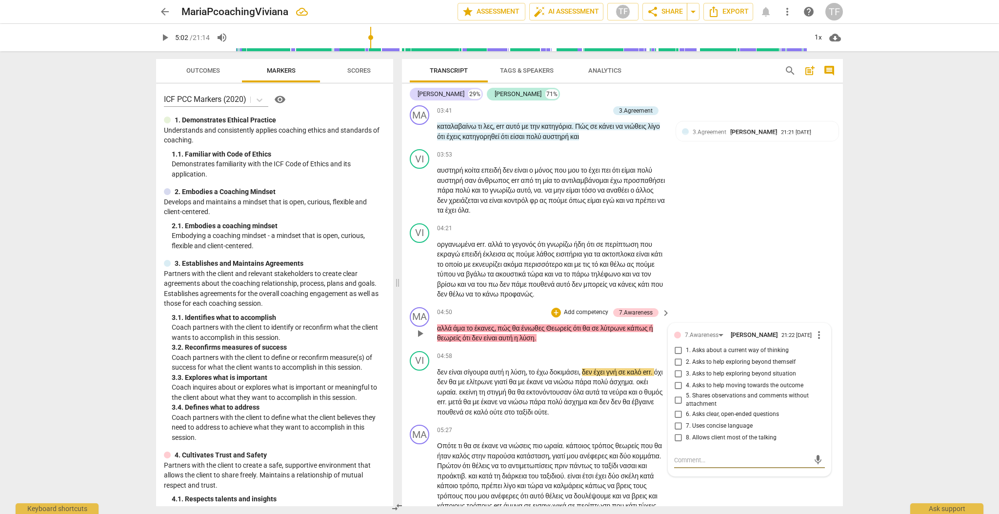
click at [589, 320] on input "1. Asks about a current way of thinking" at bounding box center [678, 351] width 16 height 12
click at [589, 320] on div "mic" at bounding box center [749, 461] width 151 height 16
drag, startPoint x: 691, startPoint y: 482, endPoint x: 709, endPoint y: 477, distance: 18.7
click at [589, 320] on textarea at bounding box center [741, 460] width 135 height 9
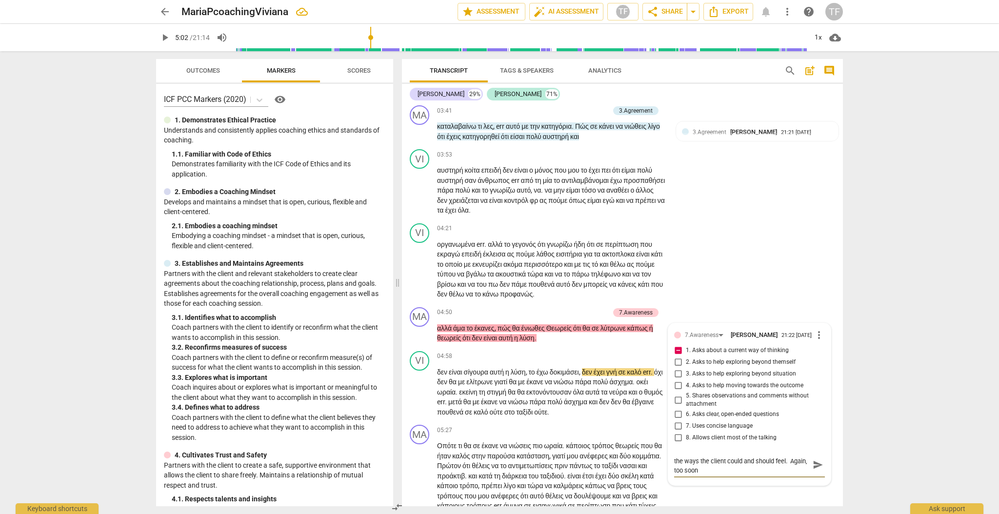
scroll to position [0, 0]
click at [589, 320] on span "send" at bounding box center [818, 469] width 11 height 11
click at [419, 320] on span "play_arrow" at bounding box center [420, 392] width 12 height 12
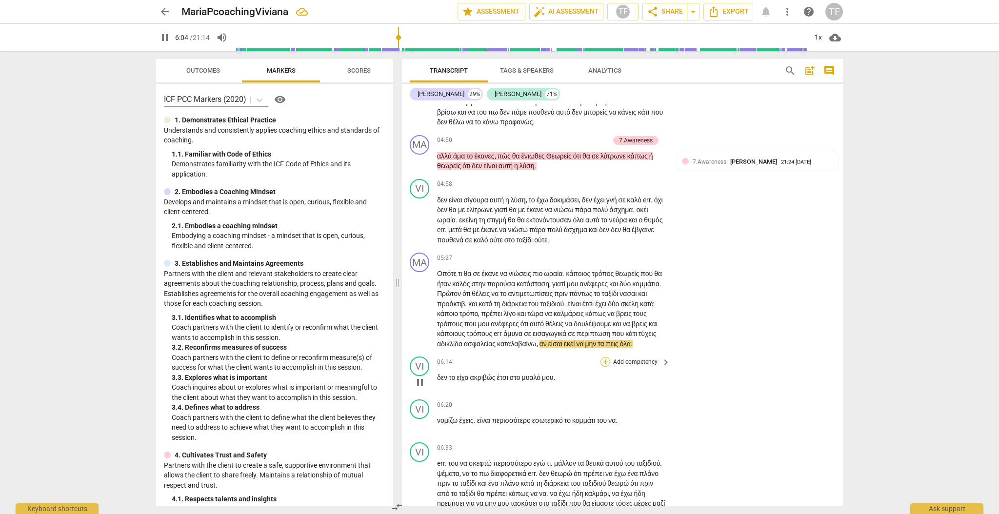
scroll to position [937, 0]
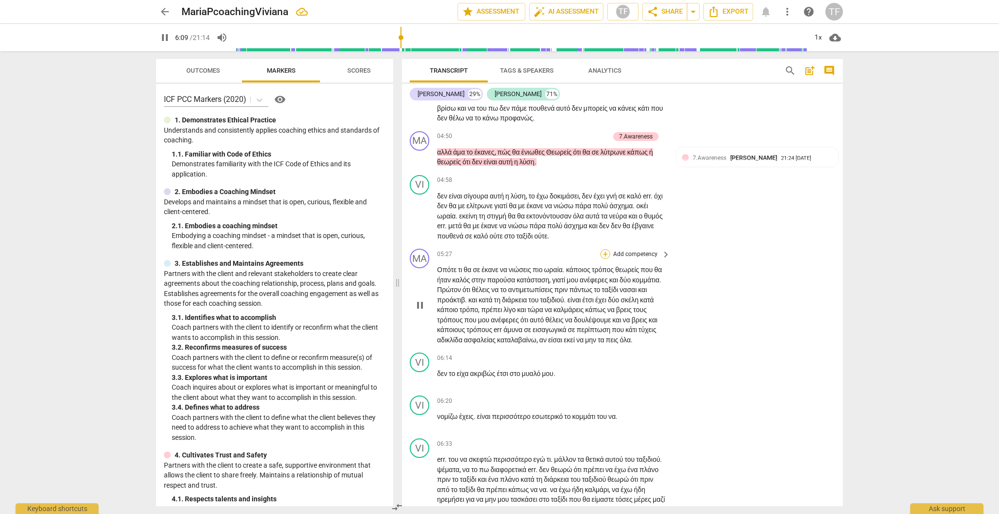
click at [589, 259] on div "+" at bounding box center [605, 254] width 10 height 10
click at [589, 241] on b "3.Agreement" at bounding box center [665, 240] width 33 height 12
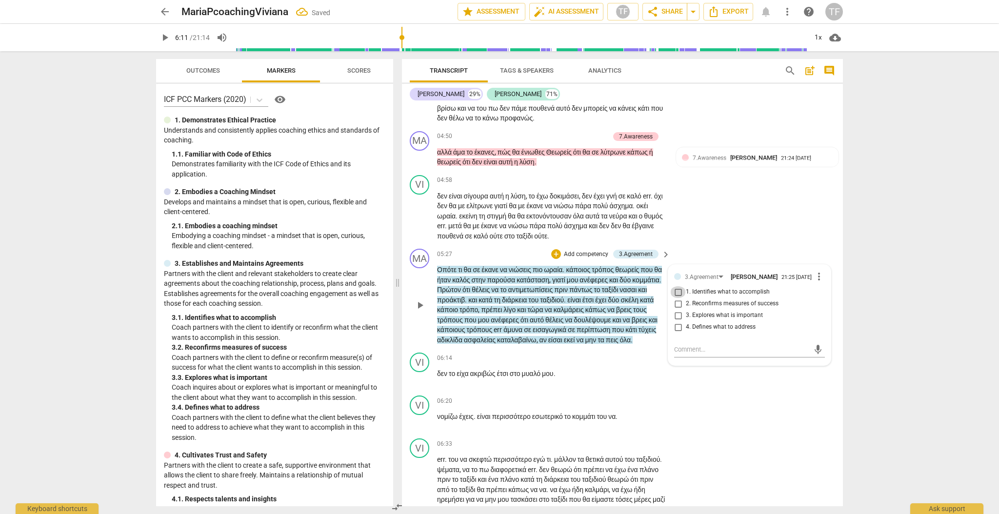
click at [589, 298] on input "1. Identifies what to accomplish" at bounding box center [678, 292] width 16 height 12
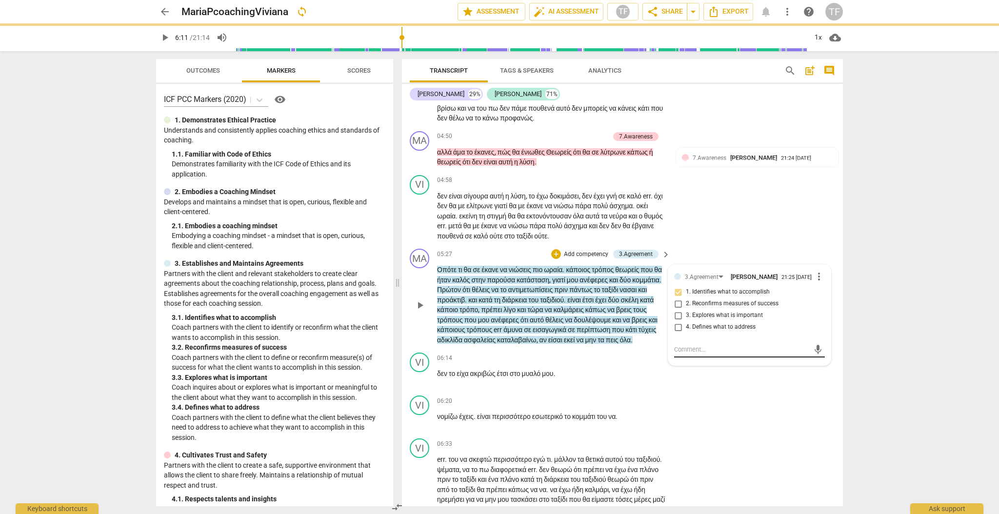
click at [589, 320] on div "mic" at bounding box center [749, 350] width 151 height 16
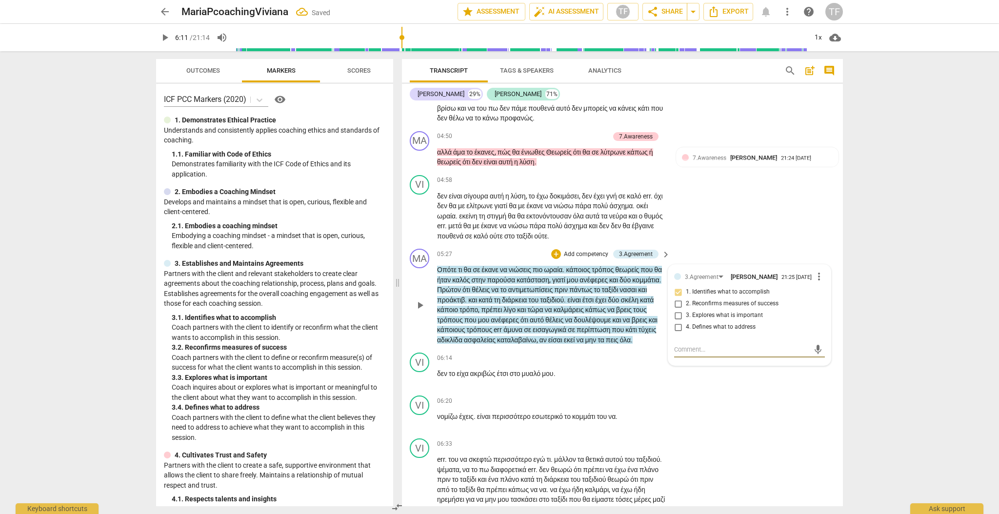
click at [589, 320] on textarea at bounding box center [741, 349] width 135 height 9
click at [589, 320] on span "send" at bounding box center [818, 359] width 11 height 11
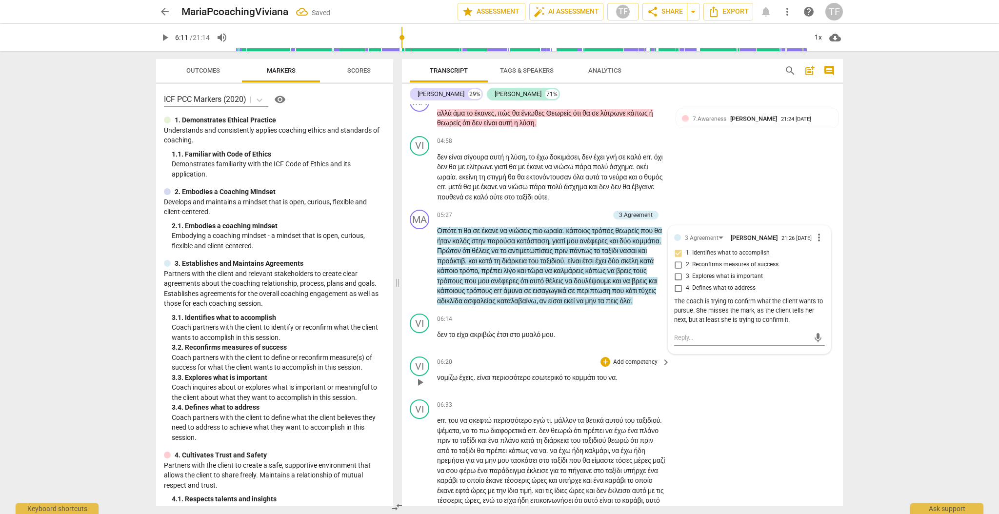
scroll to position [980, 0]
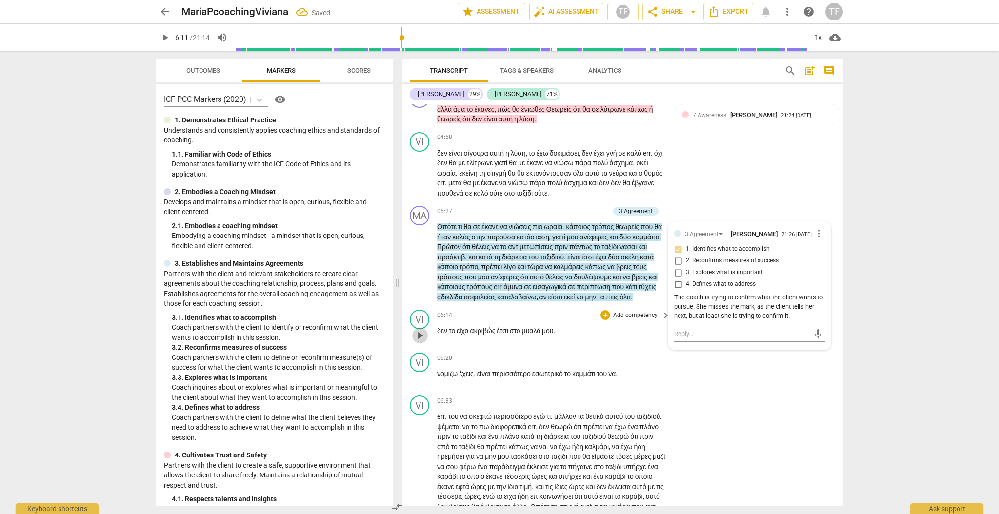
click at [415, 320] on span "play_arrow" at bounding box center [420, 336] width 12 height 12
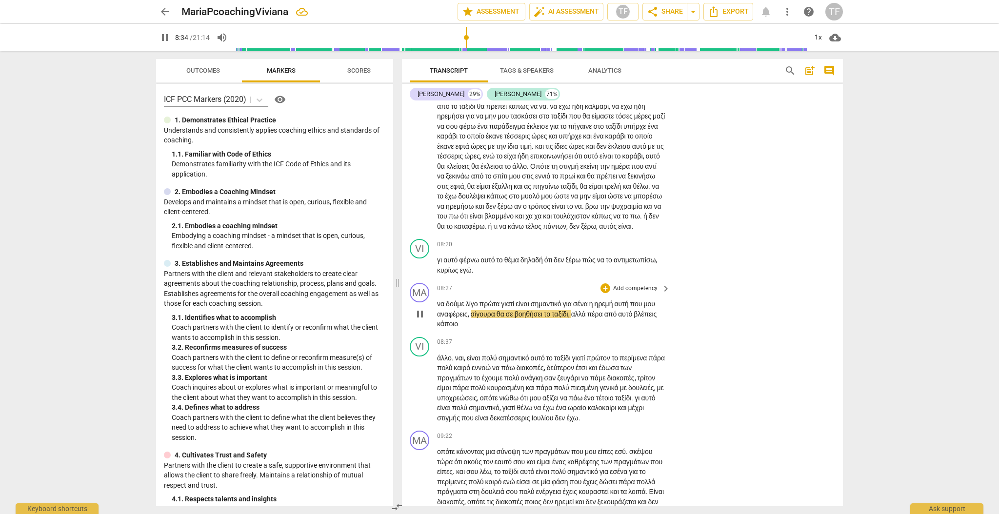
scroll to position [1319, 0]
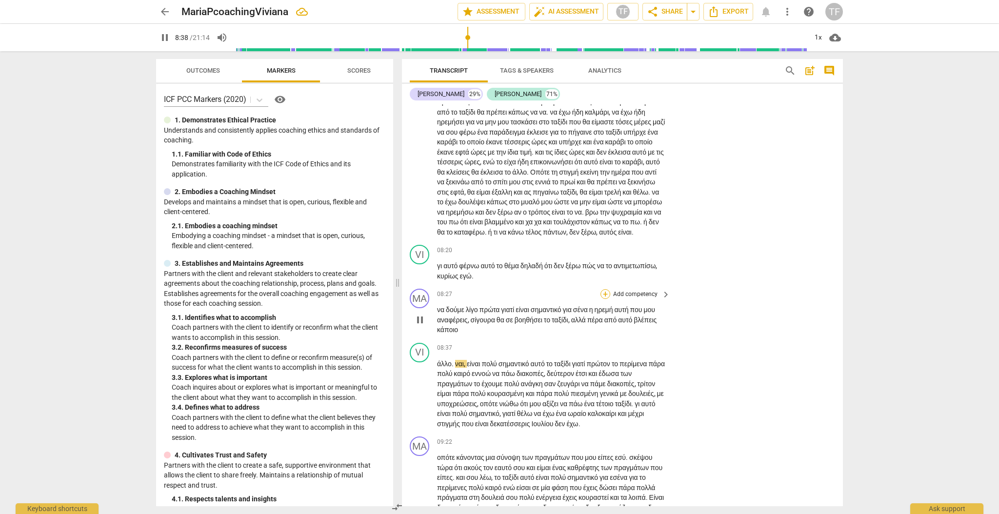
click at [589, 299] on div "+" at bounding box center [605, 294] width 10 height 10
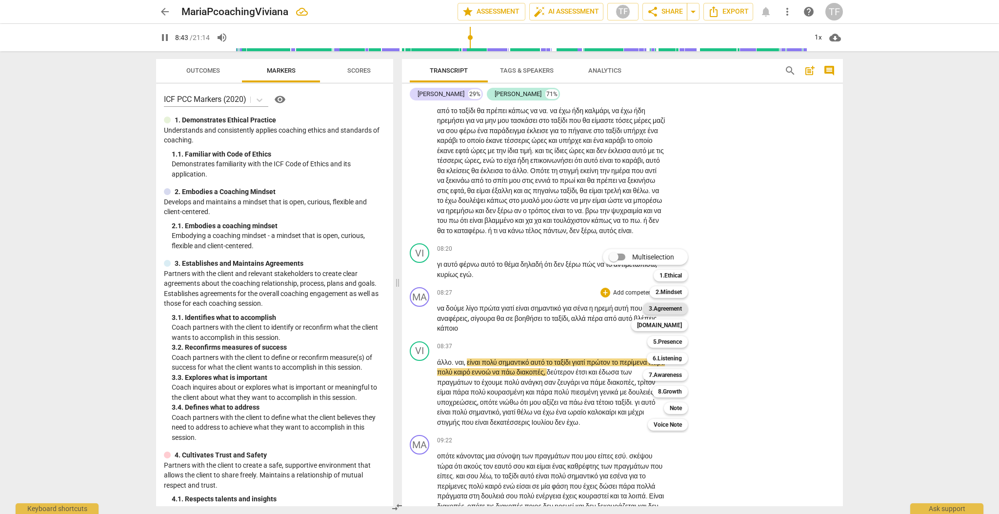
click at [589, 310] on b "3.Agreement" at bounding box center [665, 309] width 33 height 12
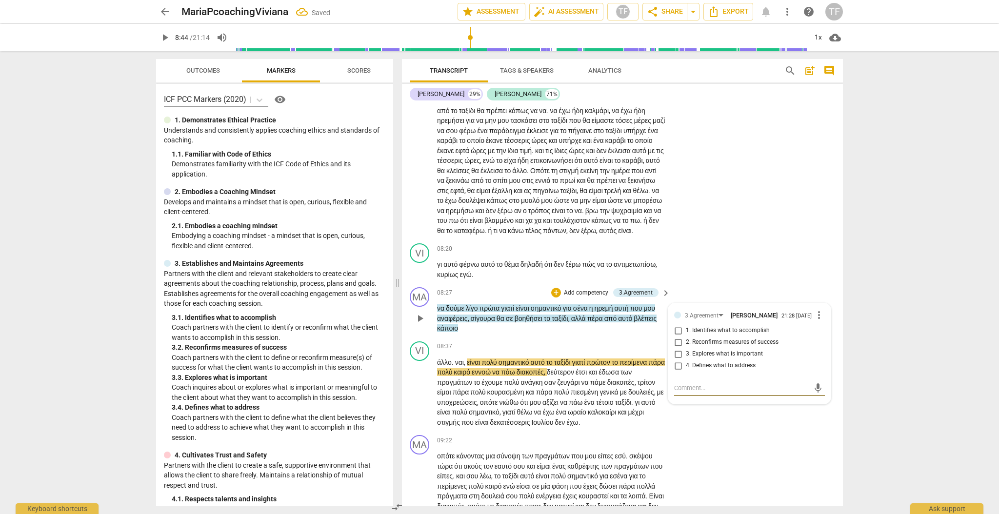
click at [589, 320] on input "3. Explores what is important" at bounding box center [678, 354] width 16 height 12
click at [589, 320] on textarea at bounding box center [741, 387] width 135 height 9
drag, startPoint x: 811, startPoint y: 452, endPoint x: 798, endPoint y: 452, distance: 12.2
click at [589, 320] on span "send" at bounding box center [818, 401] width 11 height 11
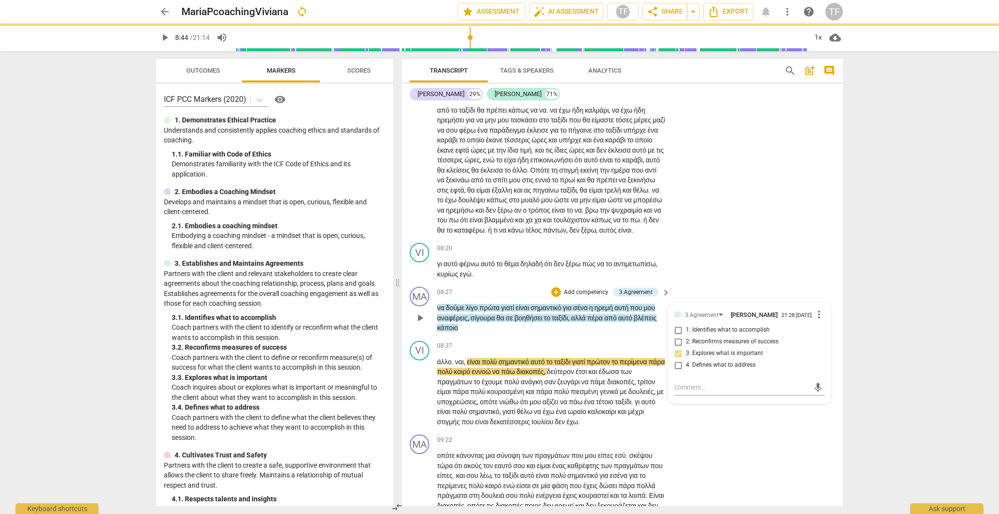
scroll to position [1316, 0]
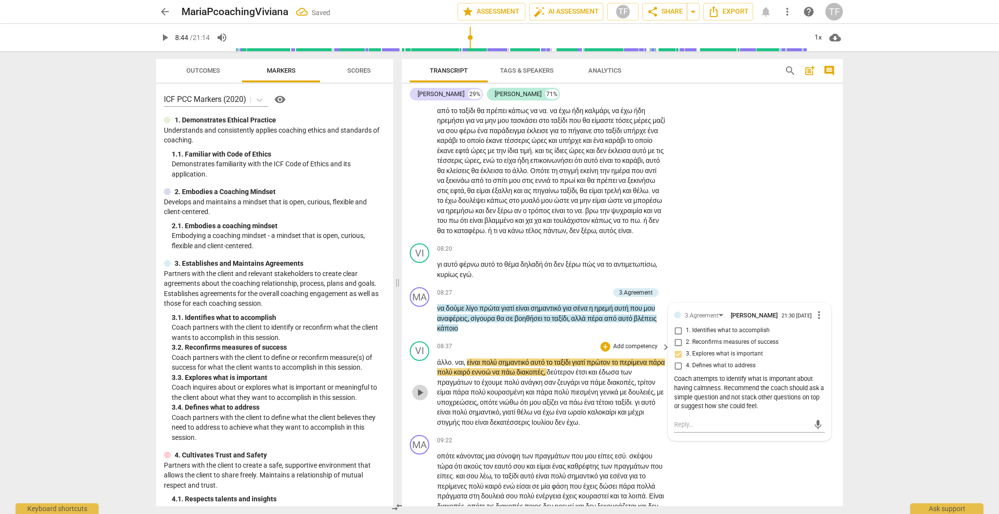
click at [418, 320] on span "play_arrow" at bounding box center [420, 393] width 12 height 12
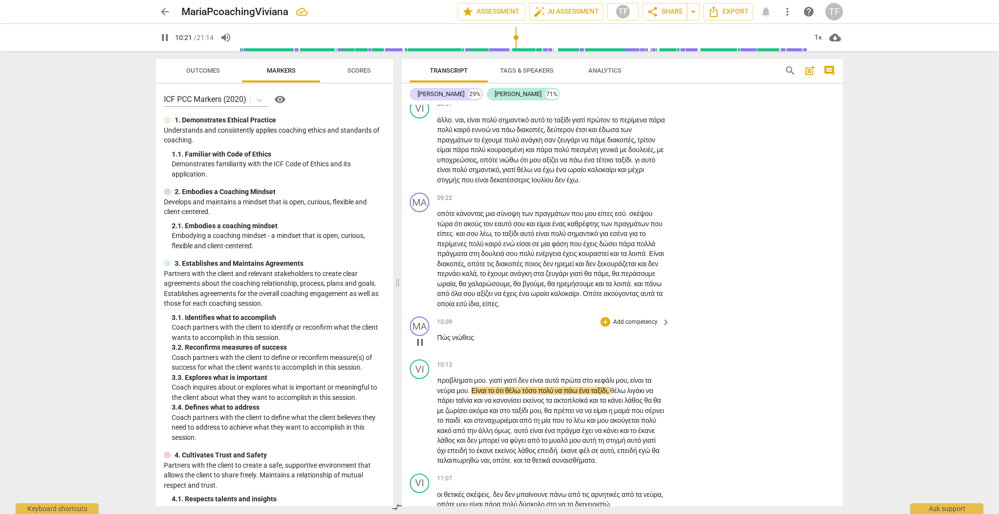
scroll to position [1554, 0]
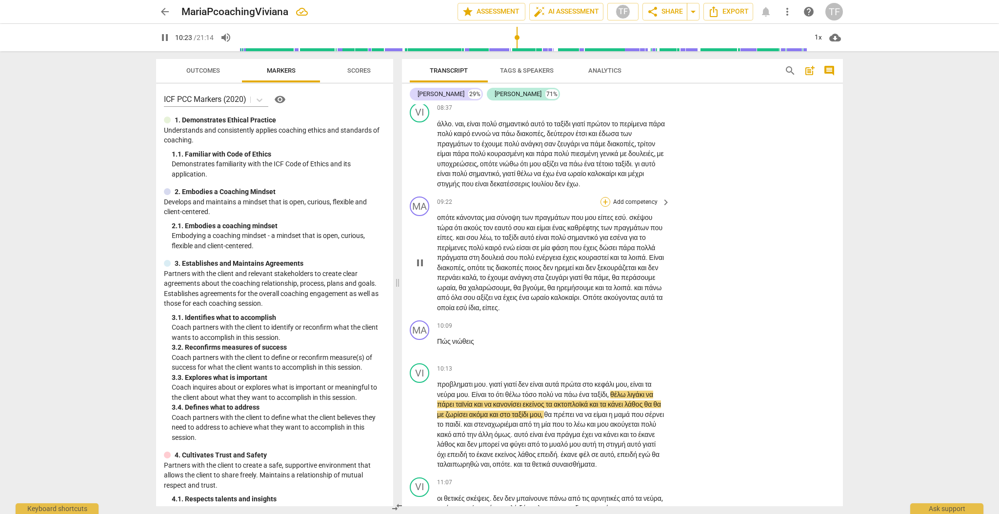
click at [589, 207] on div "+" at bounding box center [605, 202] width 10 height 10
click at [589, 261] on b "5.Presence" at bounding box center [667, 260] width 29 height 12
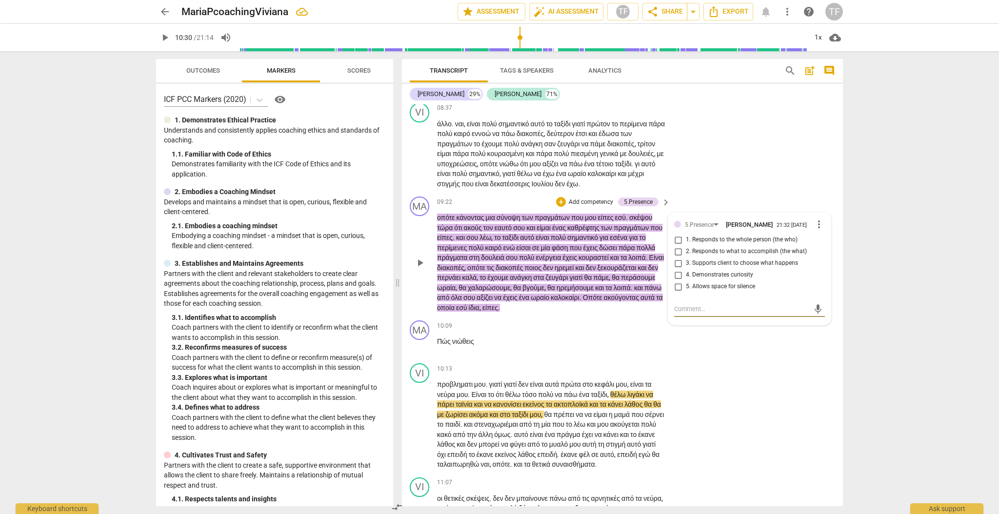
click at [589, 258] on input "2. Responds to what to accomplish (the what)" at bounding box center [678, 252] width 16 height 12
click at [589, 314] on textarea at bounding box center [741, 308] width 135 height 9
click at [589, 320] on span "send" at bounding box center [818, 323] width 11 height 11
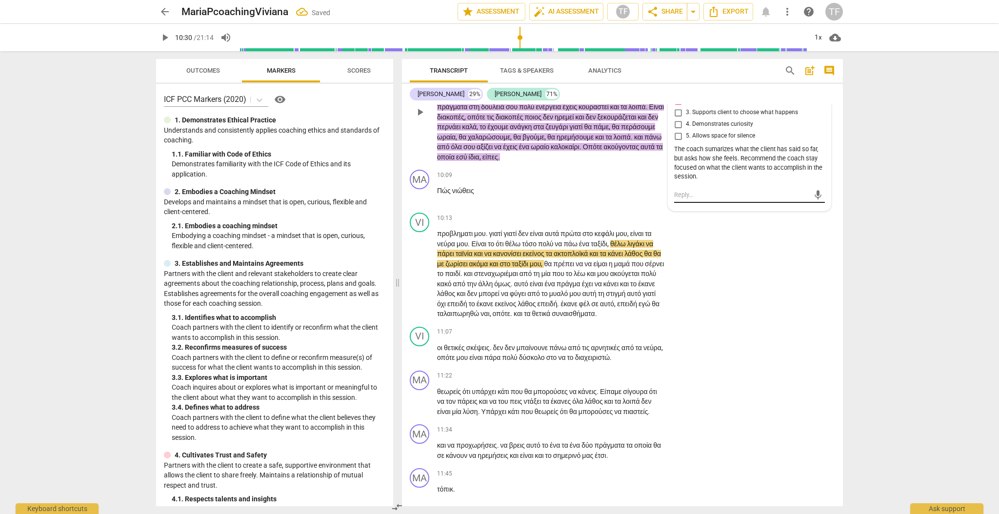
scroll to position [1711, 0]
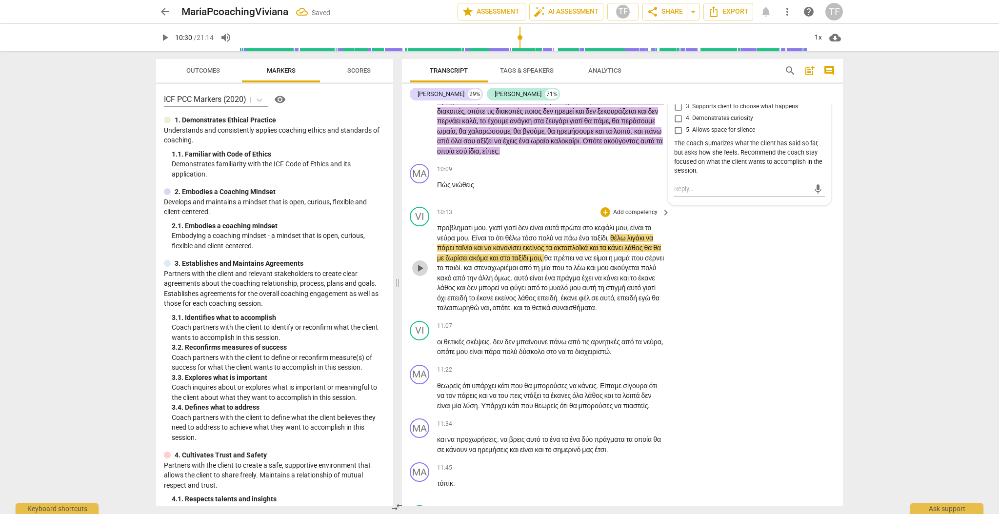
click at [426, 274] on span "play_arrow" at bounding box center [420, 268] width 12 height 12
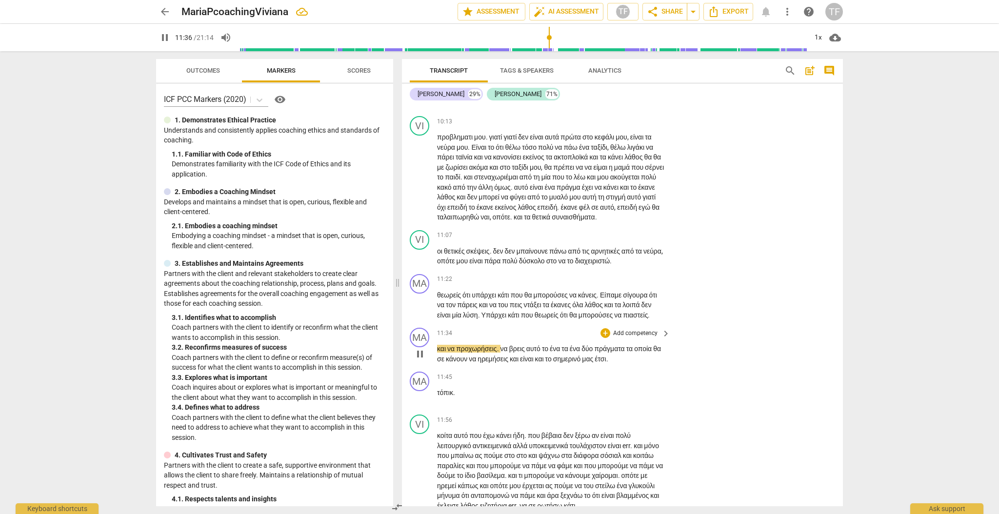
scroll to position [1806, 0]
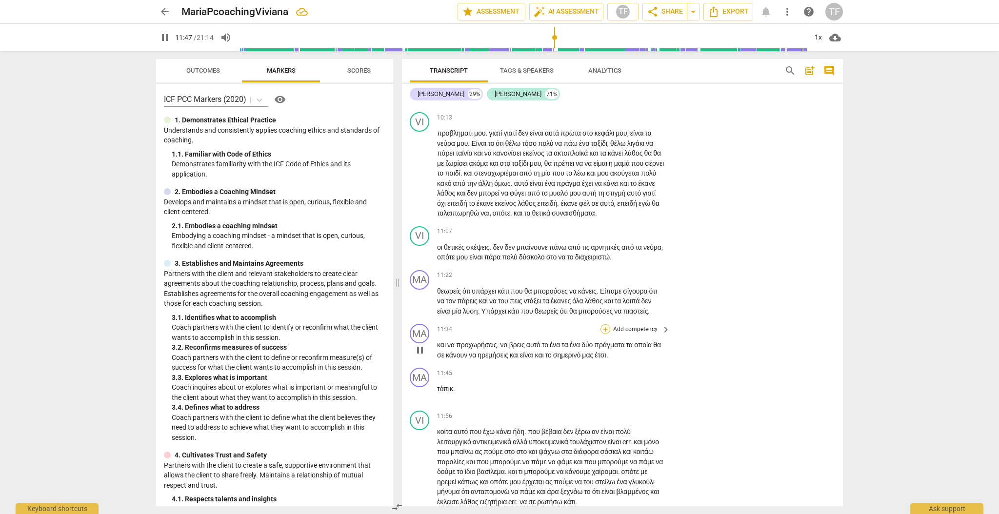
click at [589, 320] on div "+" at bounding box center [605, 329] width 10 height 10
click at [589, 320] on b "7.Awareness" at bounding box center [665, 448] width 33 height 12
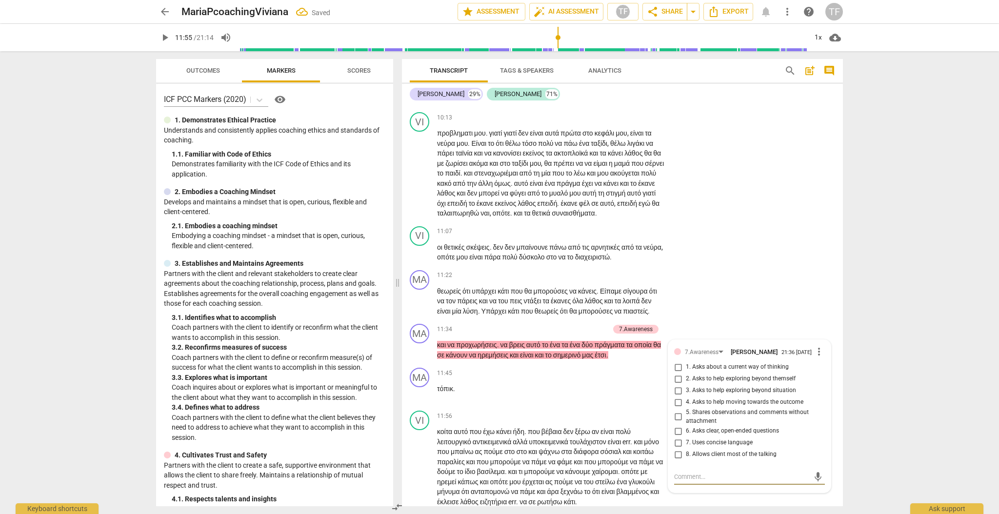
scroll to position [2066, 0]
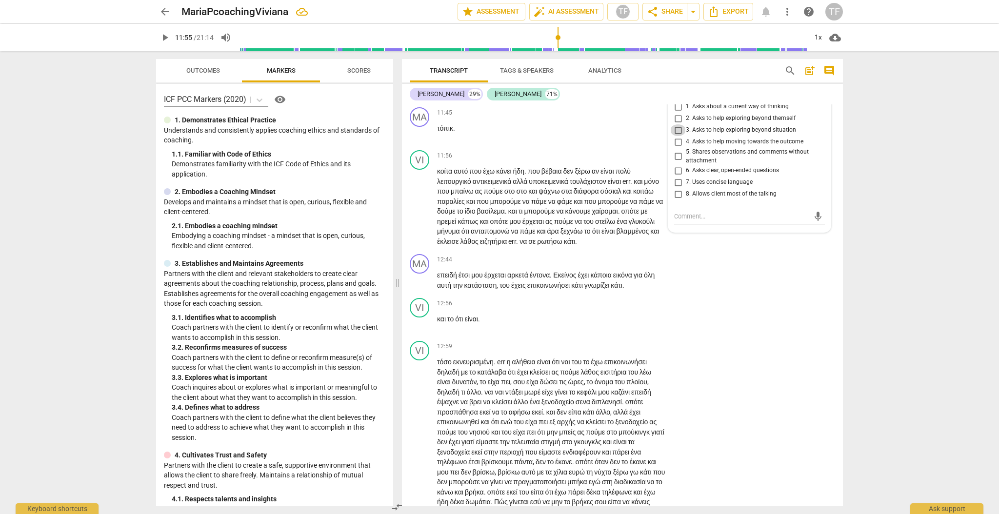
click at [589, 136] on input "3. Asks to help exploring beyond situation" at bounding box center [678, 130] width 16 height 12
click at [589, 230] on div "mic" at bounding box center [749, 218] width 151 height 21
click at [589, 223] on textarea at bounding box center [741, 218] width 135 height 9
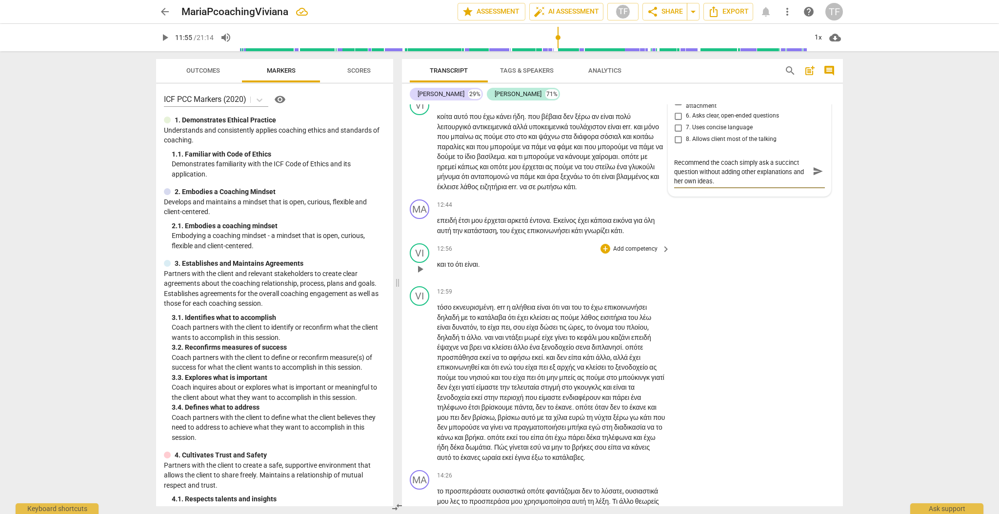
scroll to position [2123, 0]
click at [418, 230] on span "play_arrow" at bounding box center [420, 224] width 12 height 12
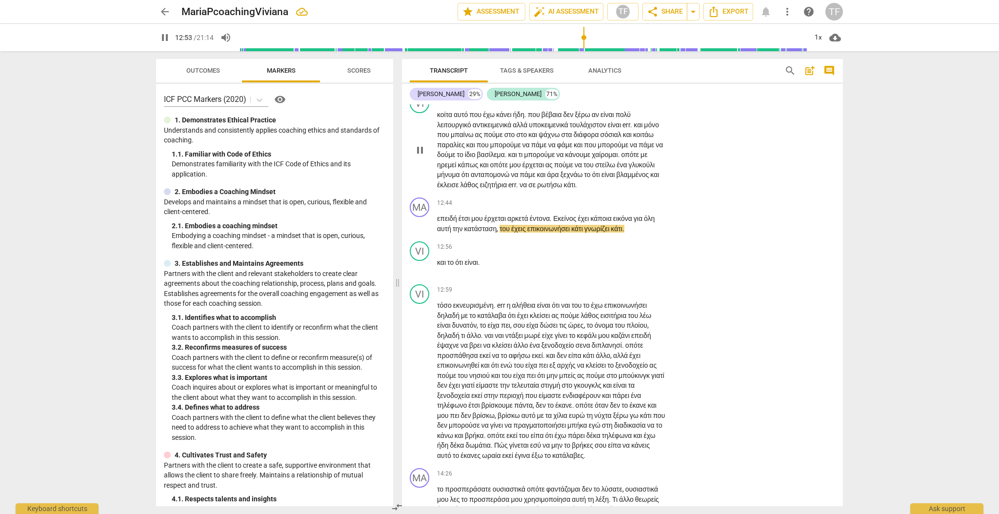
click at [434, 187] on div "play_arrow pause" at bounding box center [424, 150] width 25 height 74
click at [443, 190] on p "κοίτα αυτό που έχω κάνει ήδη . που βέβαια δεν ξέρω αν είναι πολύ λειτουργικό αν…" at bounding box center [551, 150] width 228 height 80
click at [430, 187] on div "play_arrow pause" at bounding box center [424, 150] width 25 height 74
drag, startPoint x: 458, startPoint y: 203, endPoint x: 428, endPoint y: 214, distance: 32.1
click at [456, 190] on p "κοίτα αυτό που έχω κάνει ήδη . που βέβαια δεν ξέρω αν είναι πολύ λειτουργικό αν…" at bounding box center [551, 150] width 228 height 80
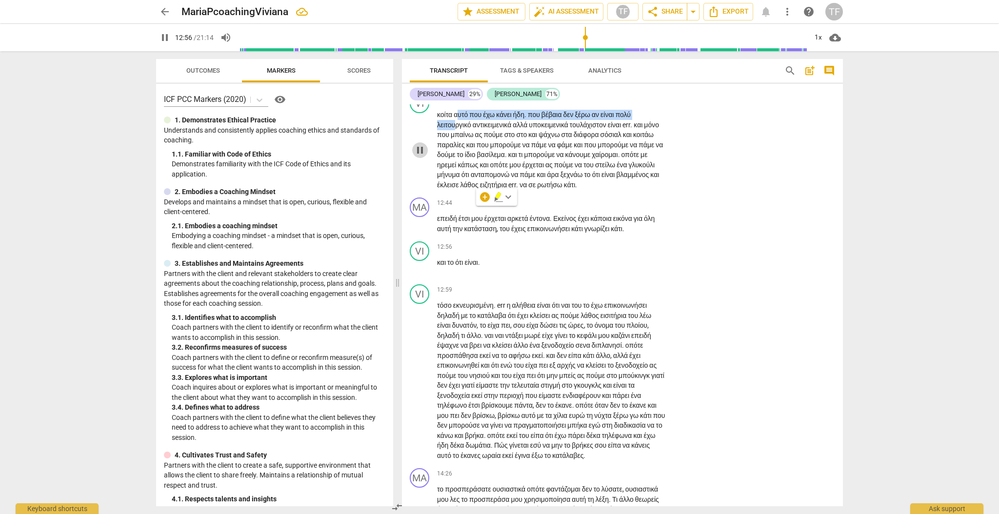
click at [421, 156] on span "pause" at bounding box center [420, 150] width 12 height 12
click at [420, 156] on span "play_arrow" at bounding box center [420, 150] width 12 height 12
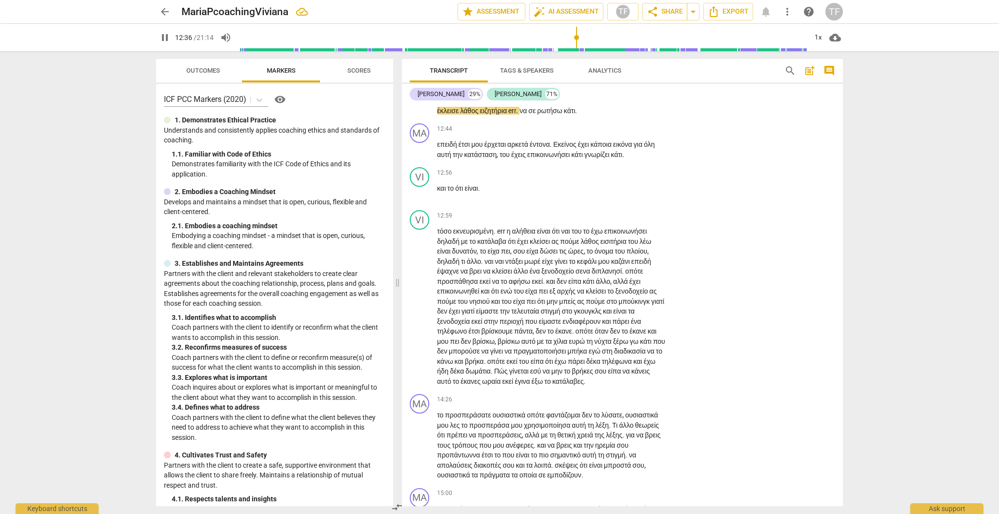
scroll to position [2200, 0]
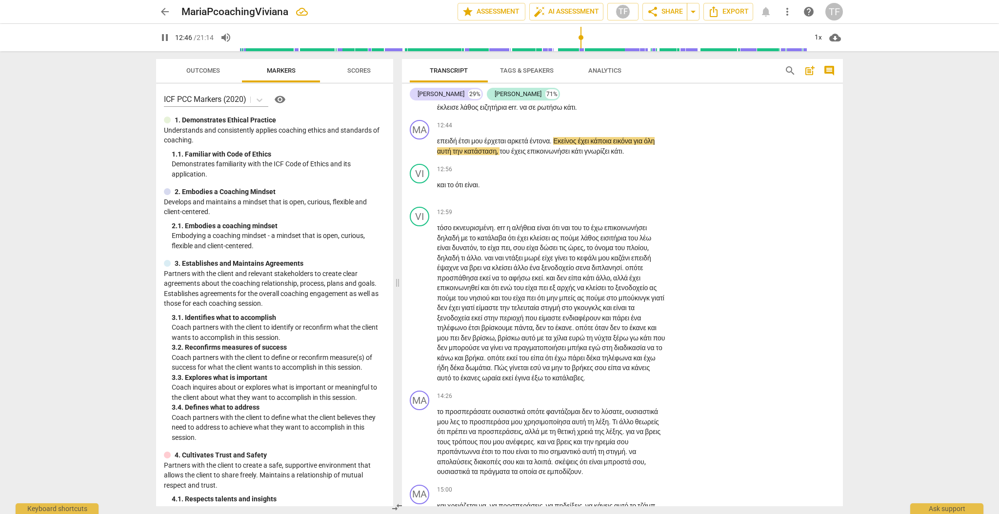
click at [528, 111] on span "να" at bounding box center [523, 107] width 9 height 8
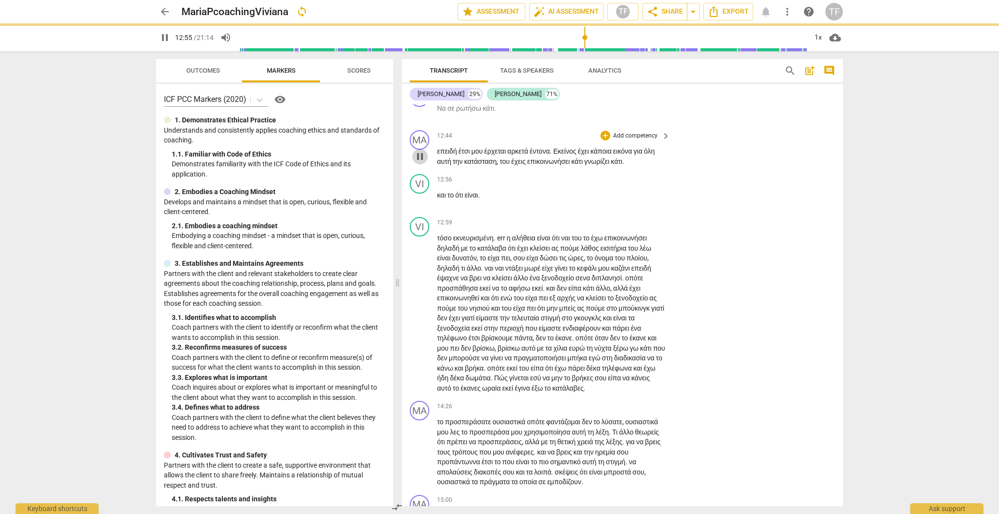
click at [419, 162] on span "pause" at bounding box center [420, 157] width 12 height 12
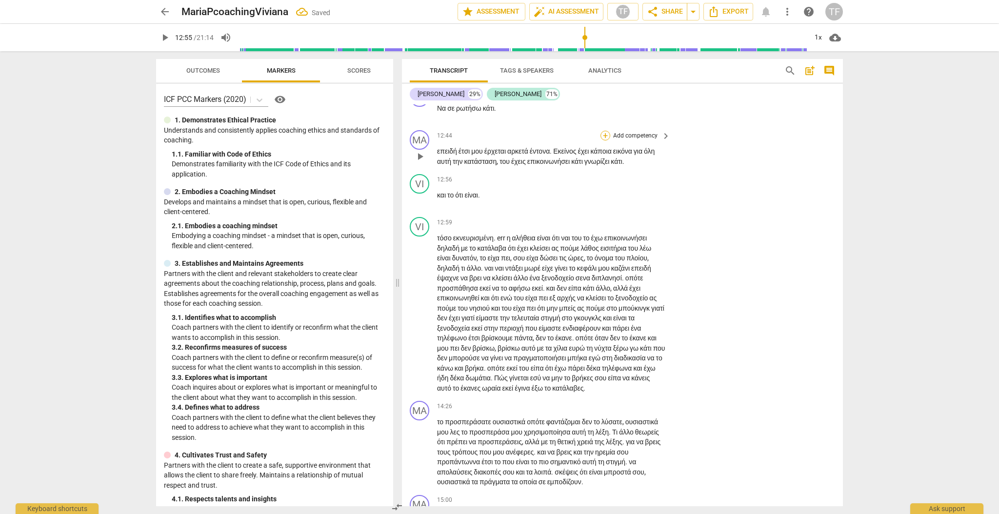
click at [589, 140] on div "+" at bounding box center [605, 136] width 10 height 10
click at [589, 258] on b "7.Awareness" at bounding box center [665, 255] width 33 height 12
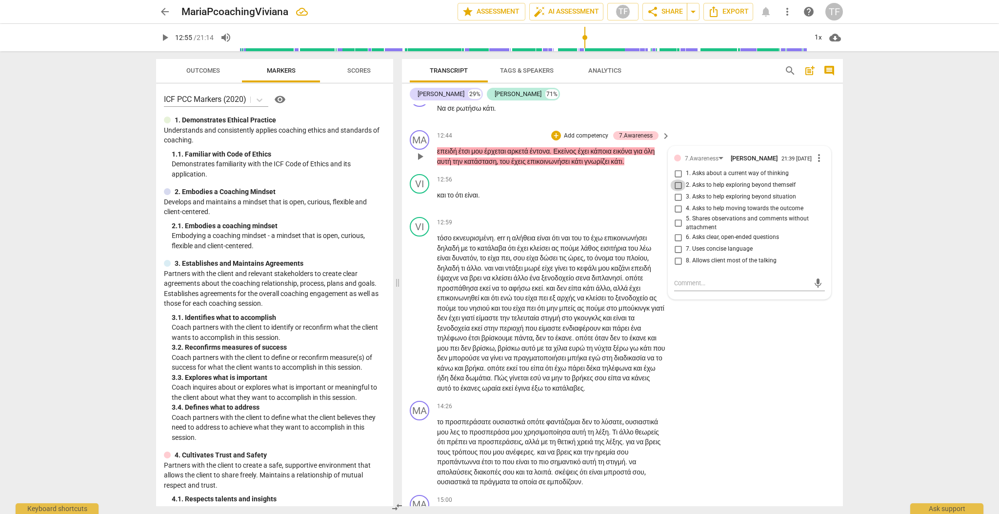
click at [589, 191] on input "2. Asks to help exploring beyond themself" at bounding box center [678, 185] width 16 height 12
click at [589, 291] on div "mic" at bounding box center [749, 284] width 151 height 16
click at [589, 288] on textarea at bounding box center [741, 282] width 135 height 9
click at [589, 289] on span "send" at bounding box center [818, 283] width 11 height 11
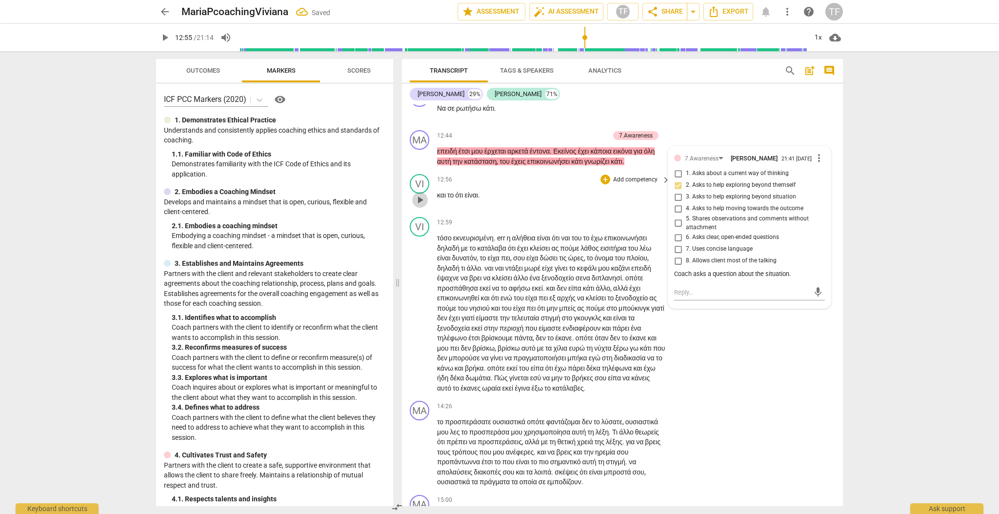
click at [417, 206] on span "play_arrow" at bounding box center [420, 200] width 12 height 12
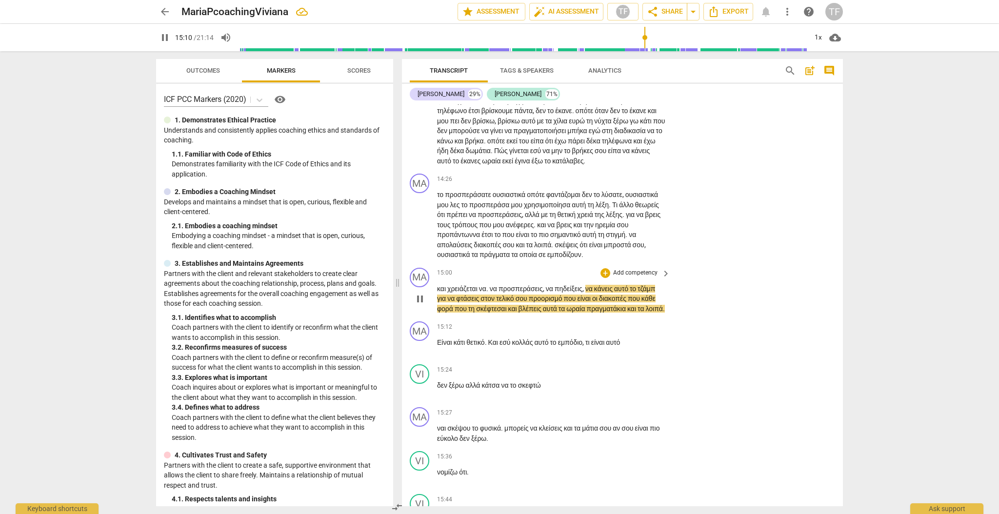
scroll to position [2463, 0]
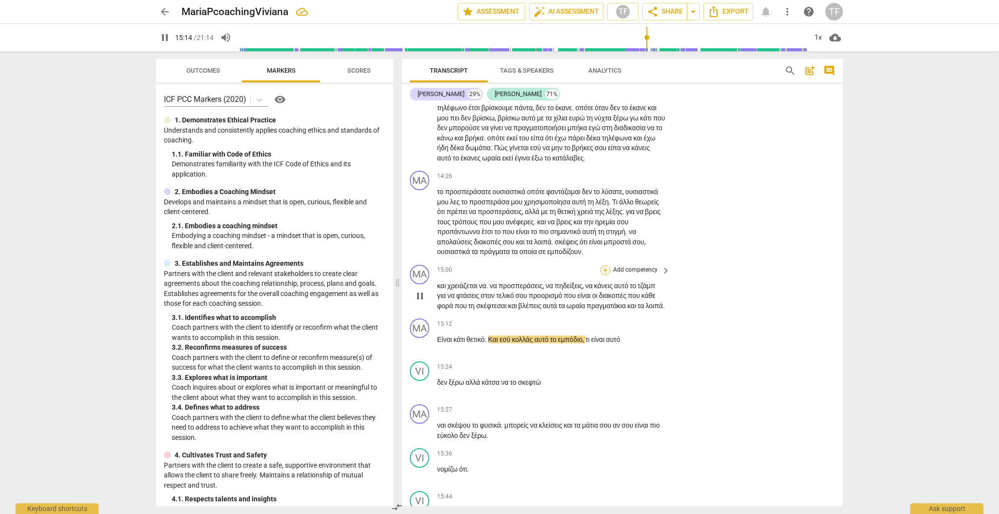
click at [589, 275] on div "+" at bounding box center [605, 270] width 10 height 10
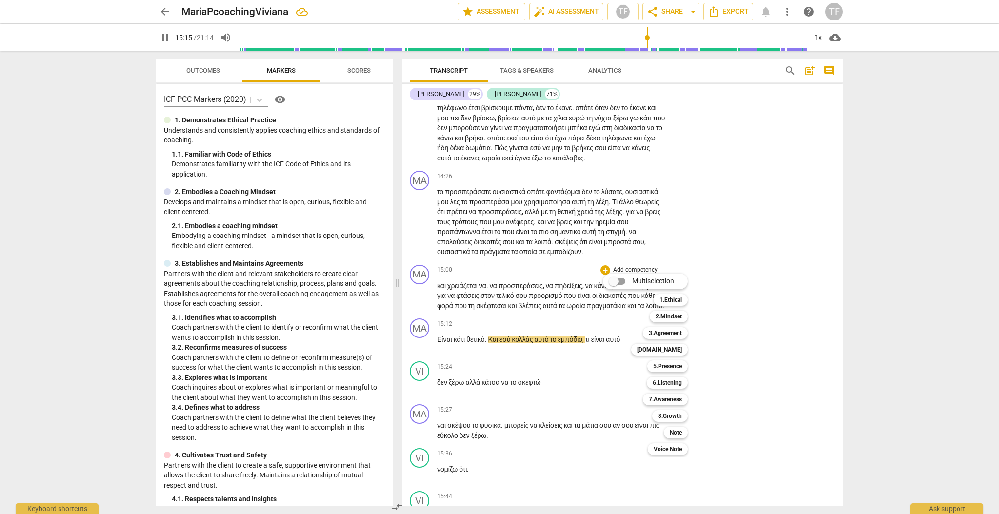
click at [589, 320] on div at bounding box center [499, 257] width 999 height 514
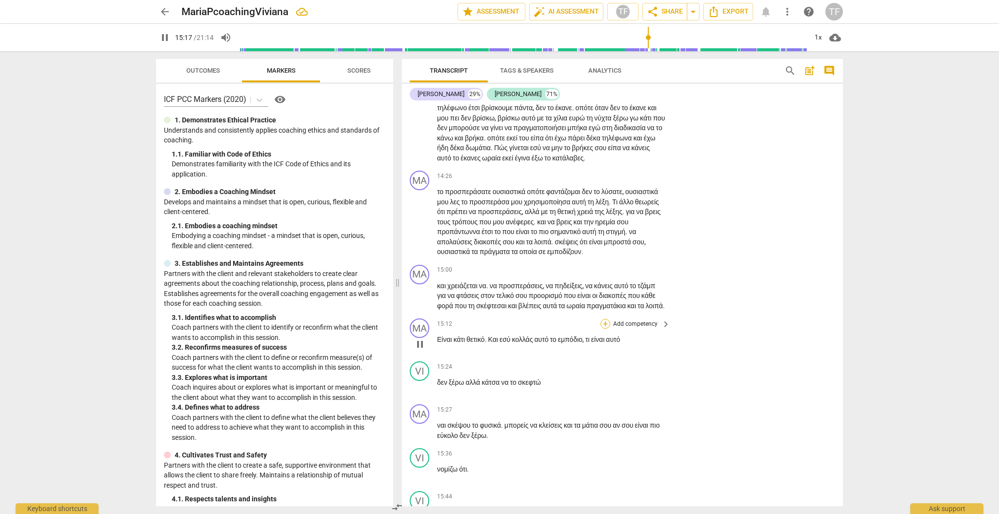
click at [589, 320] on div "+" at bounding box center [605, 324] width 10 height 10
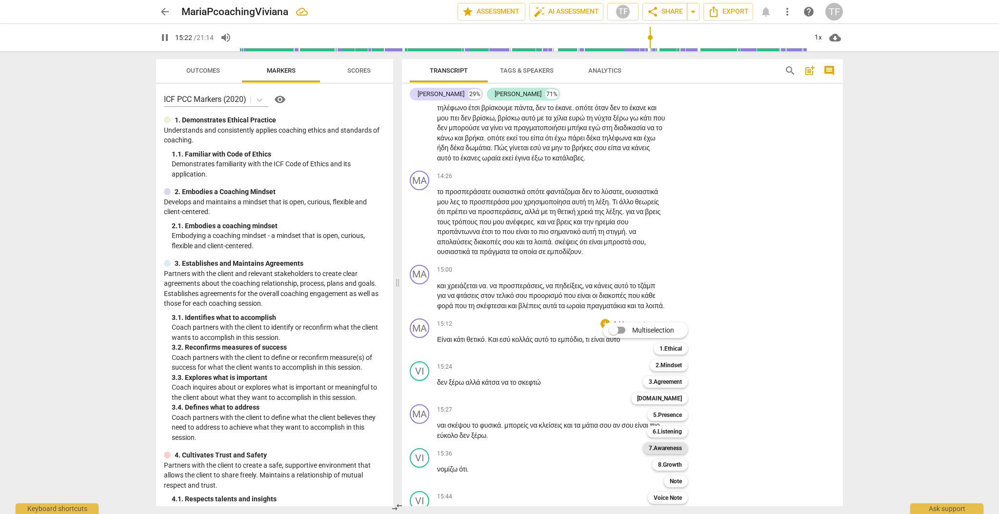
click at [589, 320] on b "7.Awareness" at bounding box center [665, 448] width 33 height 12
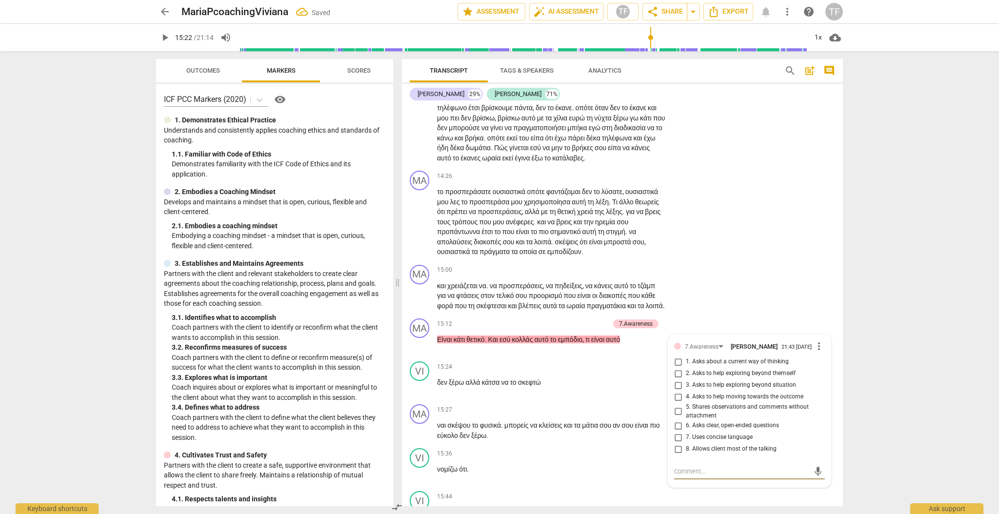
scroll to position [2737, 0]
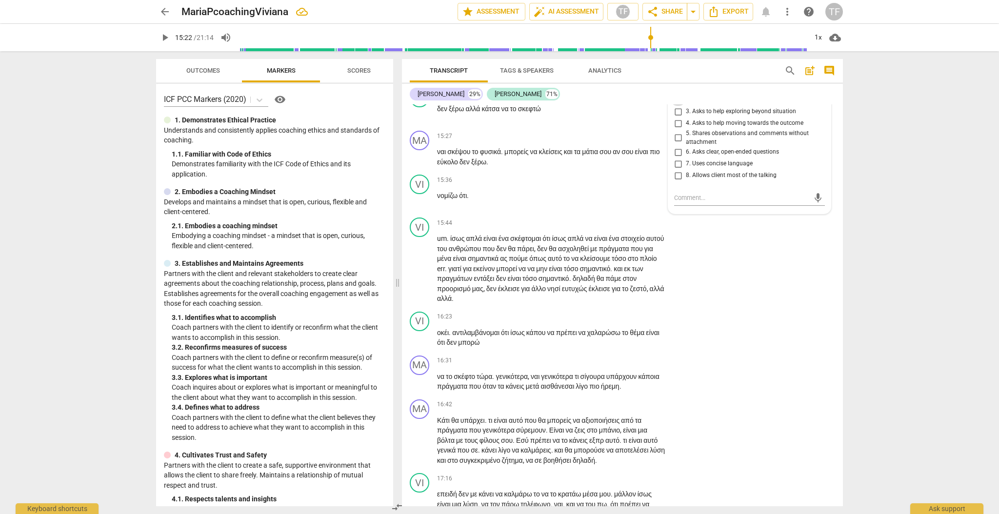
click at [589, 106] on input "2. Asks to help exploring beyond themself" at bounding box center [678, 100] width 16 height 12
click at [589, 202] on textarea at bounding box center [741, 197] width 135 height 9
click at [589, 213] on span "send" at bounding box center [818, 207] width 11 height 11
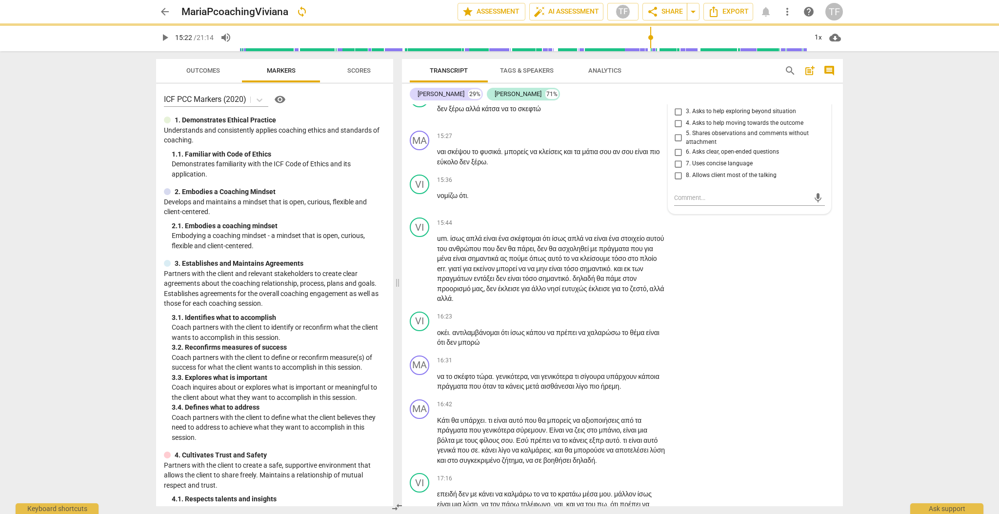
scroll to position [0, 0]
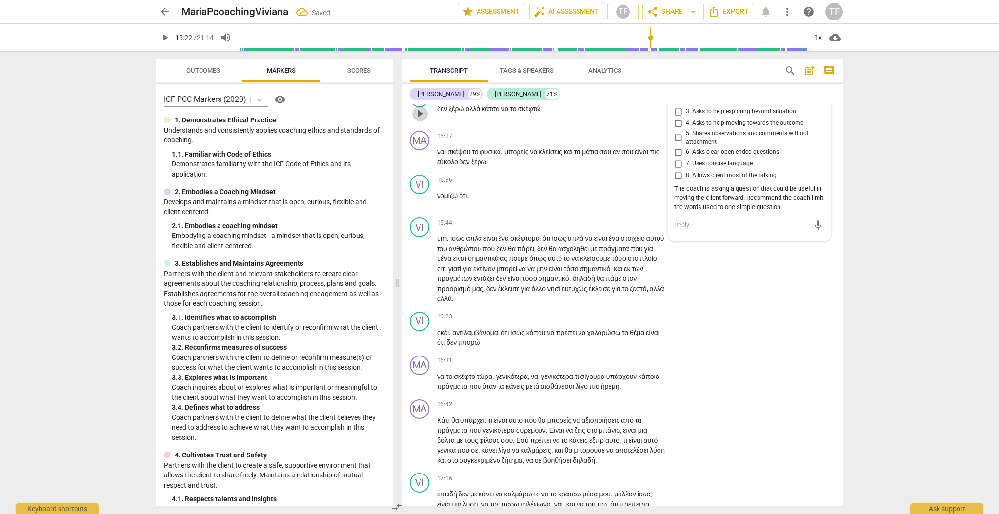
click at [424, 119] on span "play_arrow" at bounding box center [420, 114] width 12 height 12
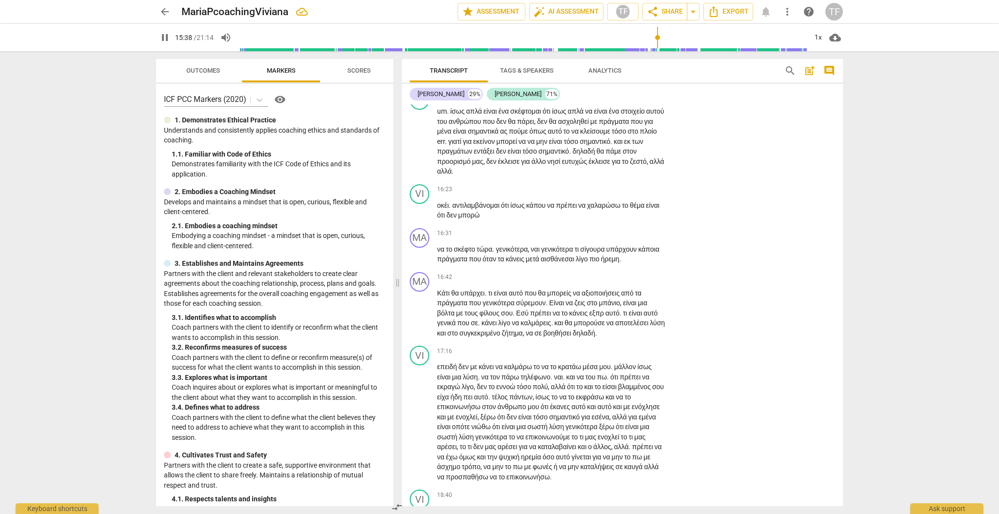
scroll to position [2870, 0]
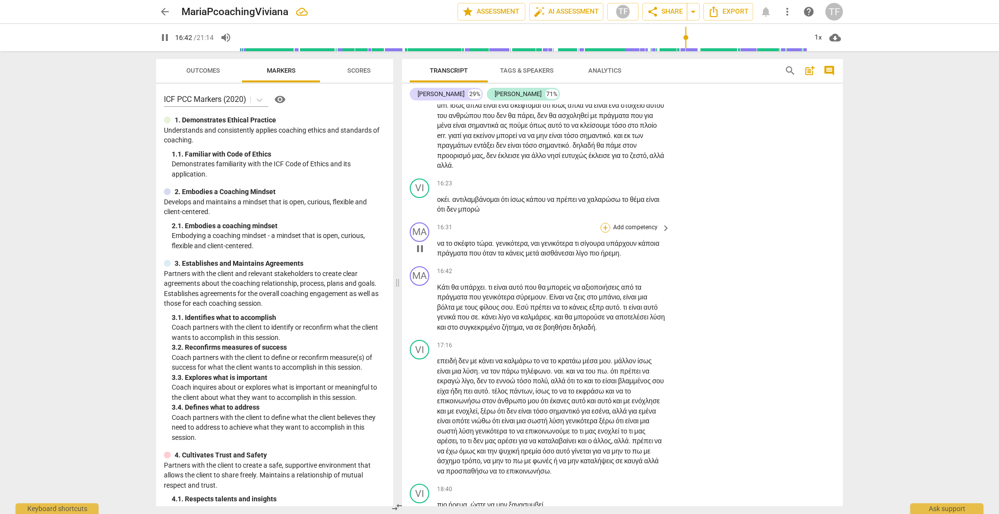
click at [589, 233] on div "+" at bounding box center [605, 228] width 10 height 10
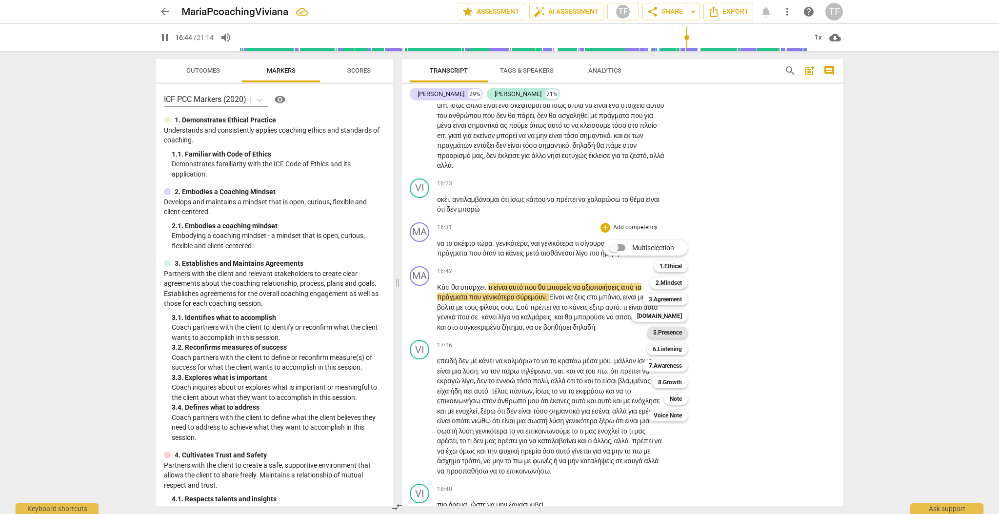
click at [589, 320] on b "5.Presence" at bounding box center [667, 333] width 29 height 12
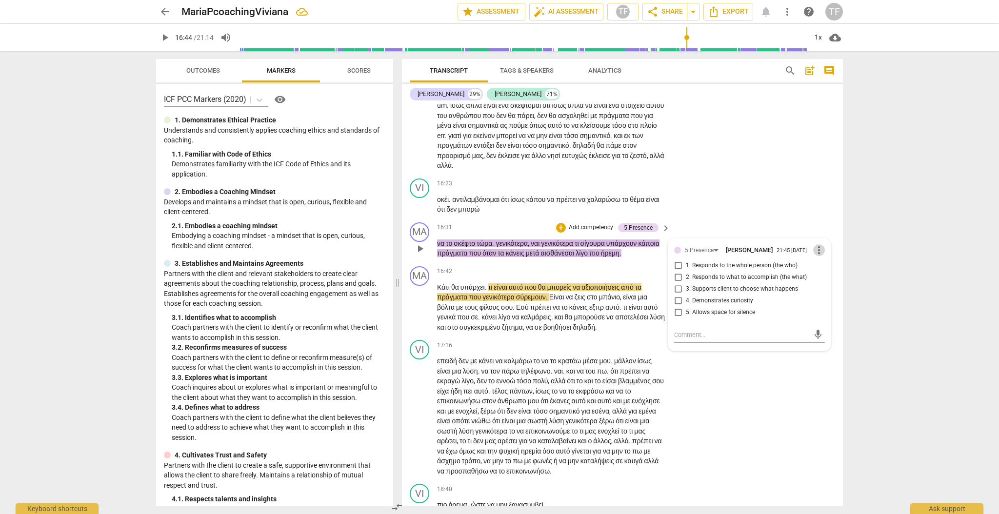
click at [589, 256] on span "more_vert" at bounding box center [819, 250] width 12 height 12
click at [589, 320] on li "Delete" at bounding box center [827, 373] width 34 height 19
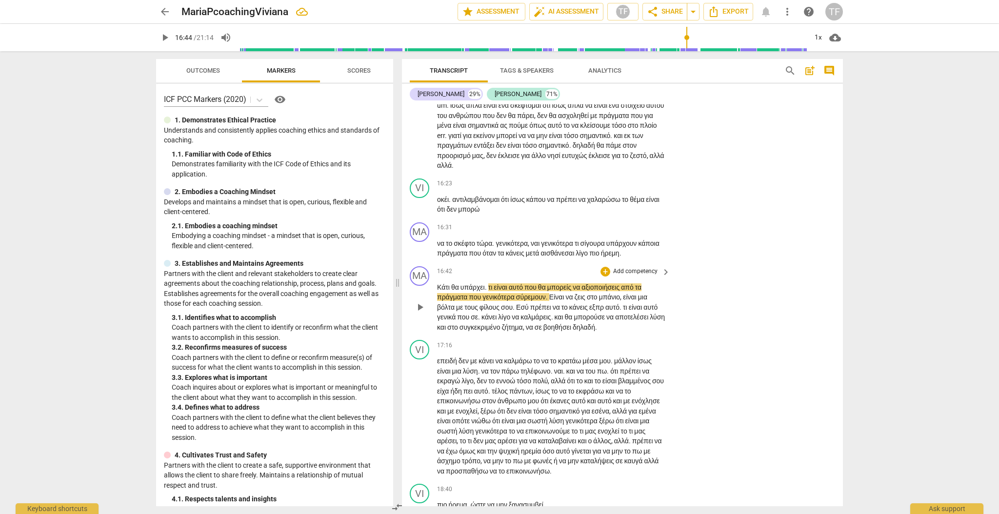
click at [416, 313] on span "play_arrow" at bounding box center [420, 307] width 12 height 12
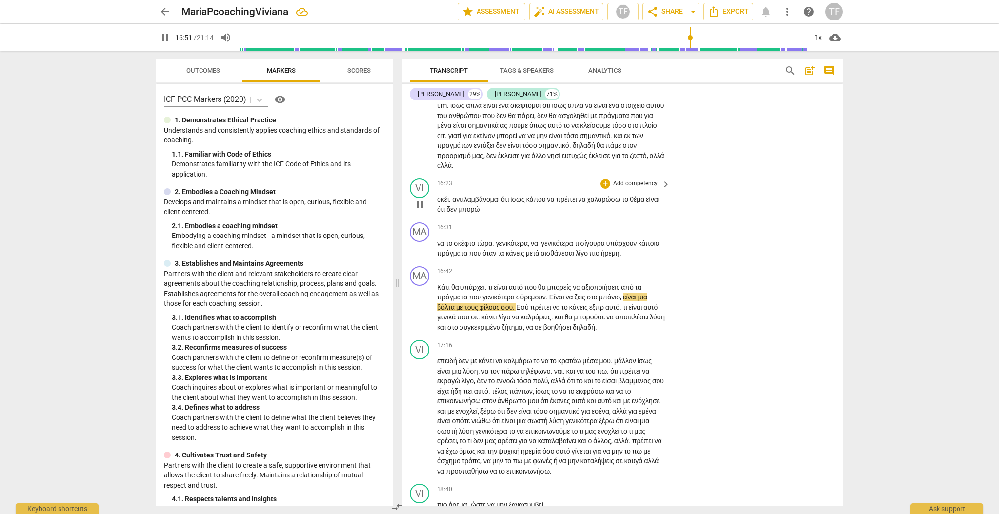
scroll to position [2869, 0]
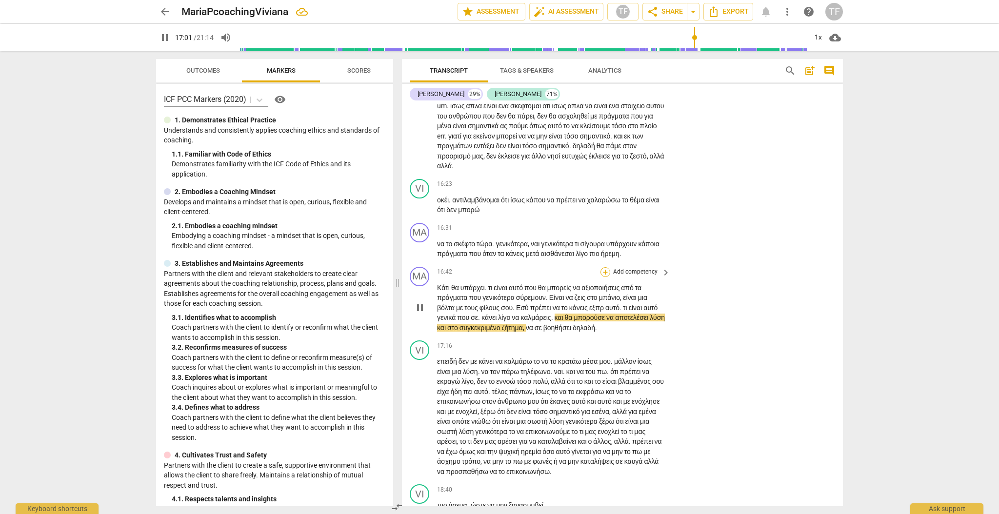
click at [589, 277] on div "+" at bounding box center [605, 272] width 10 height 10
click at [589, 320] on b "7.Awareness" at bounding box center [665, 410] width 33 height 12
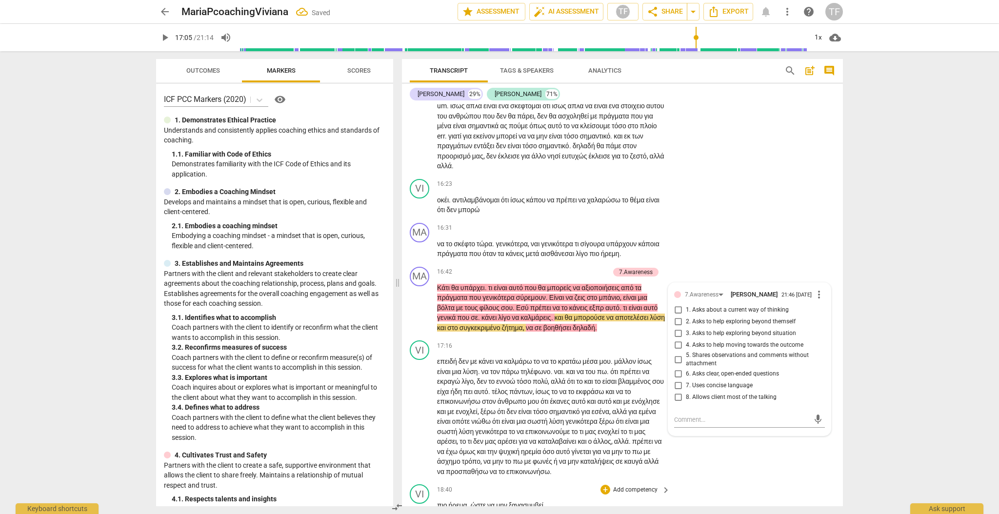
scroll to position [3090, 0]
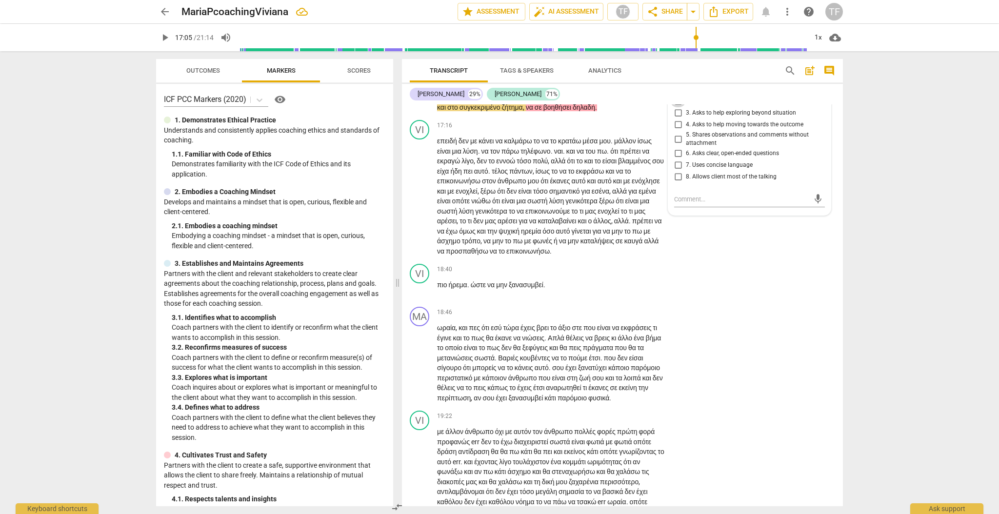
click at [589, 107] on input "2. Asks to help exploring beyond themself" at bounding box center [678, 102] width 16 height 12
drag, startPoint x: 695, startPoint y: 305, endPoint x: 701, endPoint y: 305, distance: 5.4
click at [589, 204] on textarea at bounding box center [741, 199] width 135 height 9
click at [589, 209] on span "send" at bounding box center [818, 204] width 11 height 11
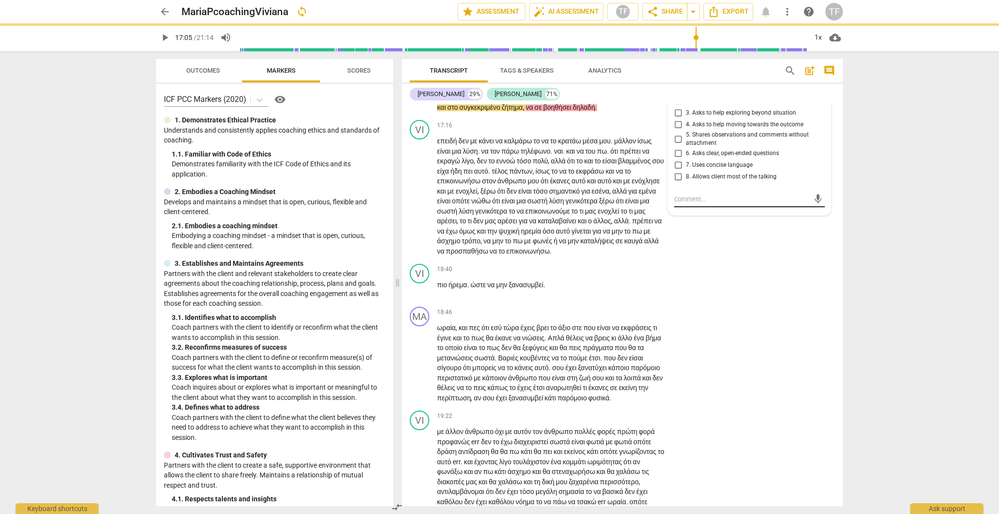
scroll to position [0, 0]
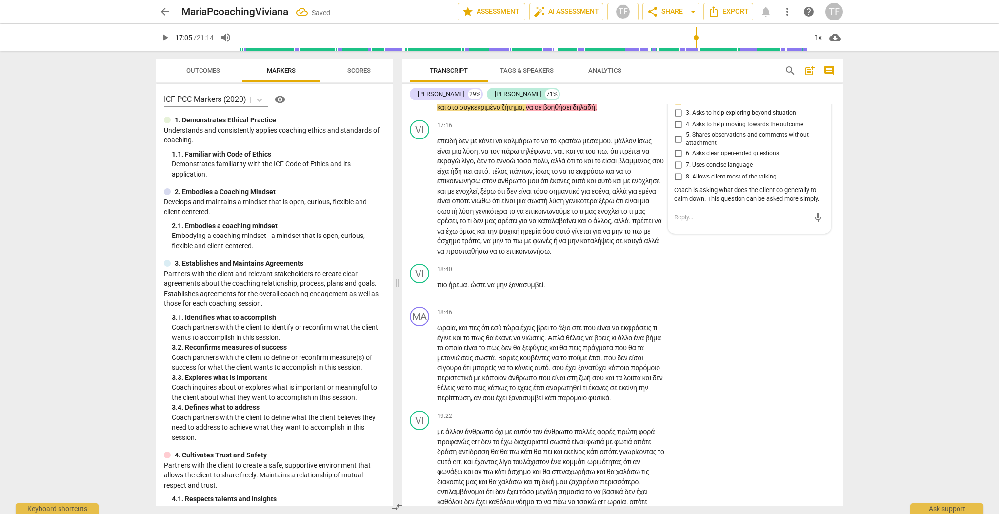
click at [421, 93] on span "play_arrow" at bounding box center [420, 87] width 12 height 12
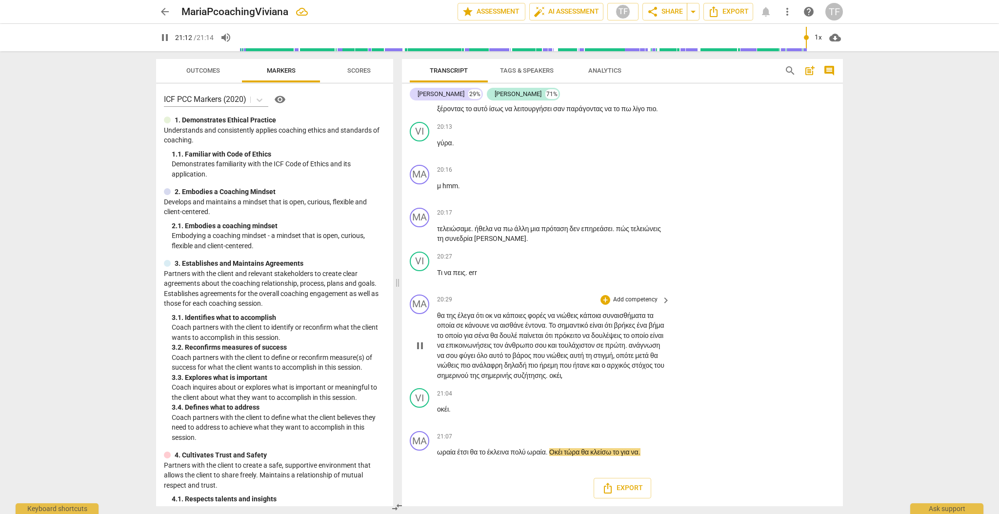
scroll to position [3615, 0]
click at [589, 305] on div "+" at bounding box center [605, 300] width 10 height 10
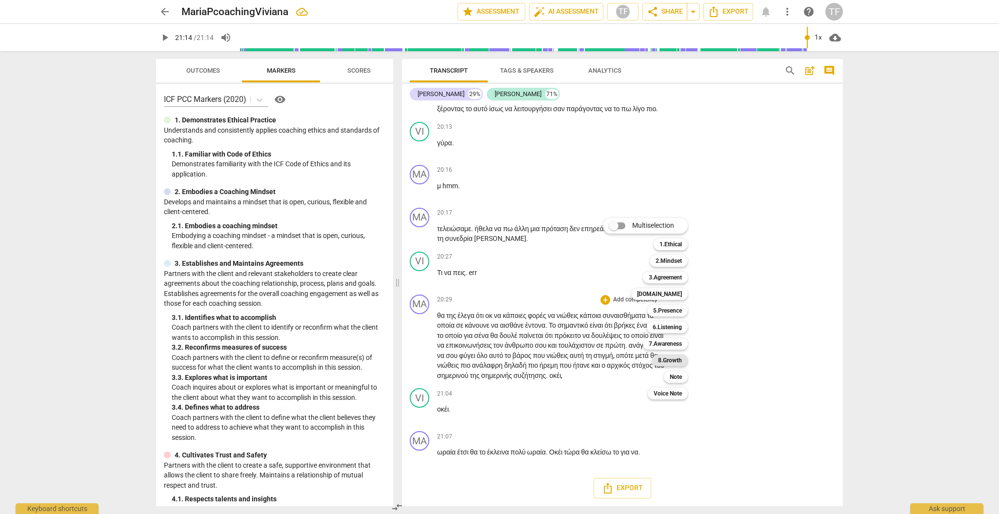
click at [589, 320] on b "8.Growth" at bounding box center [670, 361] width 24 height 12
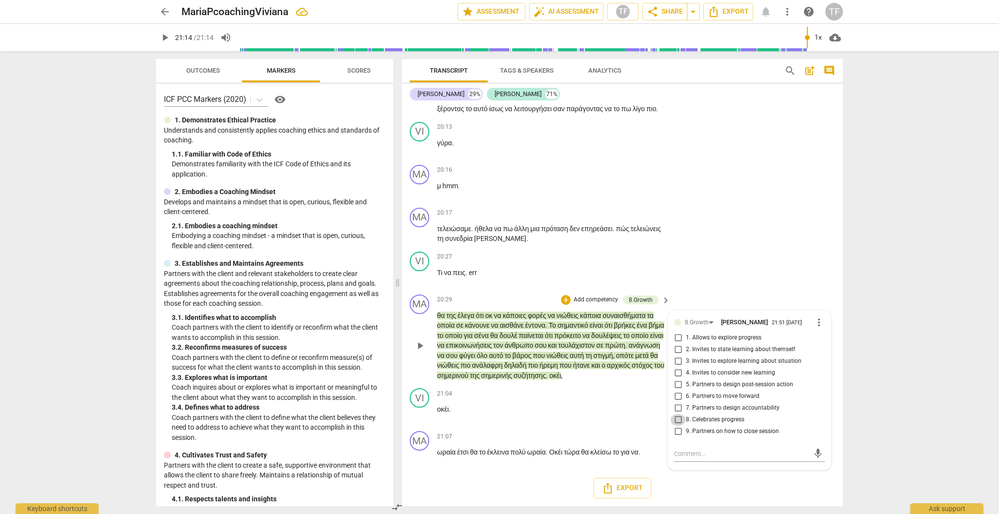
click at [589, 320] on input "8. Celebrates progress" at bounding box center [678, 420] width 16 height 12
click at [589, 320] on textarea at bounding box center [741, 453] width 135 height 9
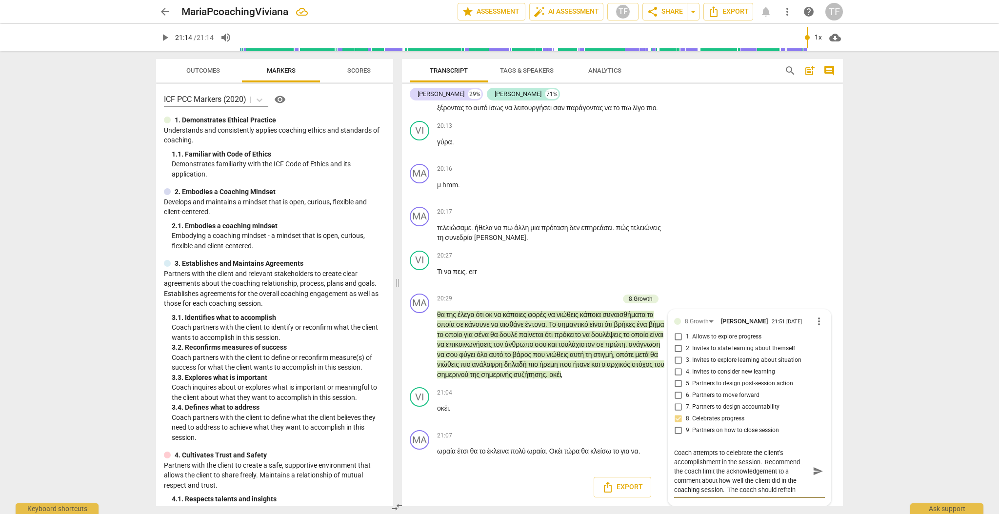
scroll to position [3616, 0]
click at [589, 320] on span "send" at bounding box center [818, 471] width 11 height 11
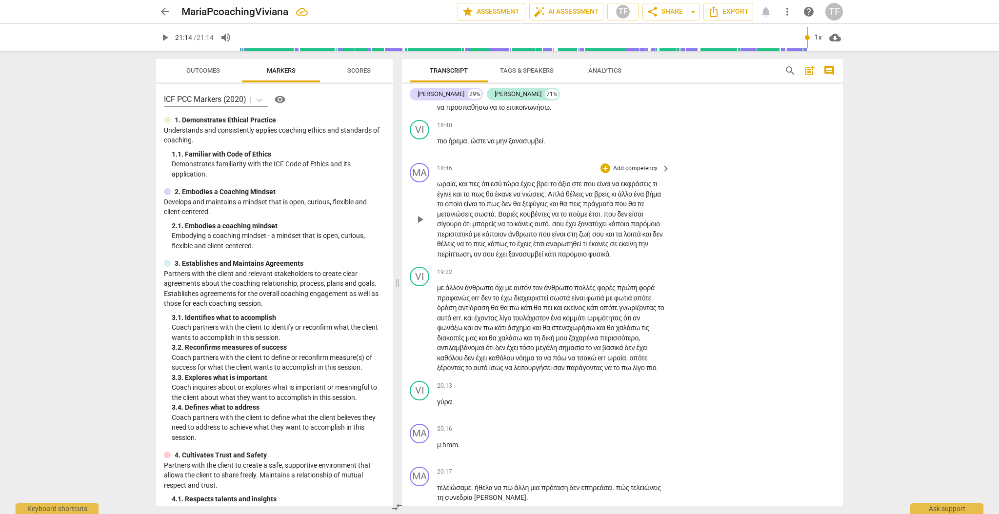
scroll to position [3227, 0]
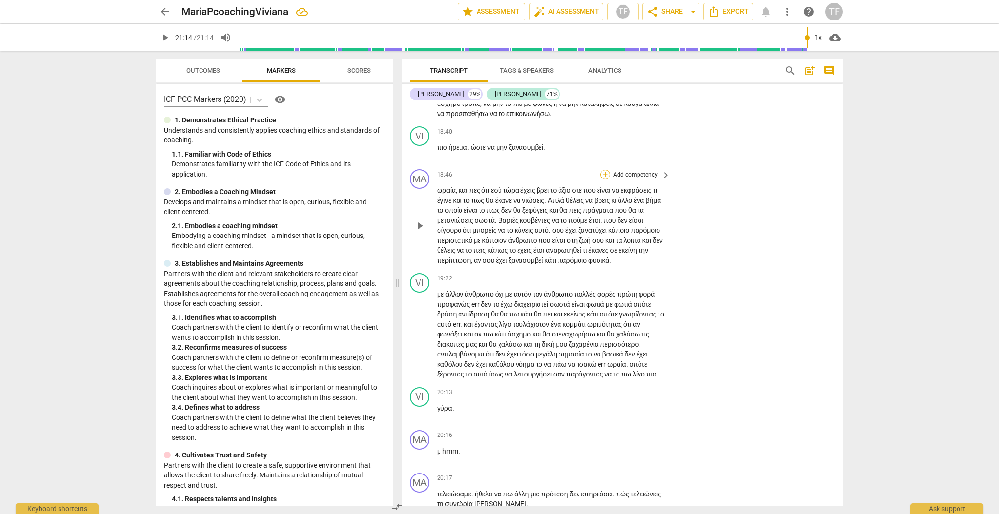
click at [589, 179] on div "+" at bounding box center [605, 175] width 10 height 10
click at [589, 320] on b "7.Awareness" at bounding box center [665, 323] width 33 height 12
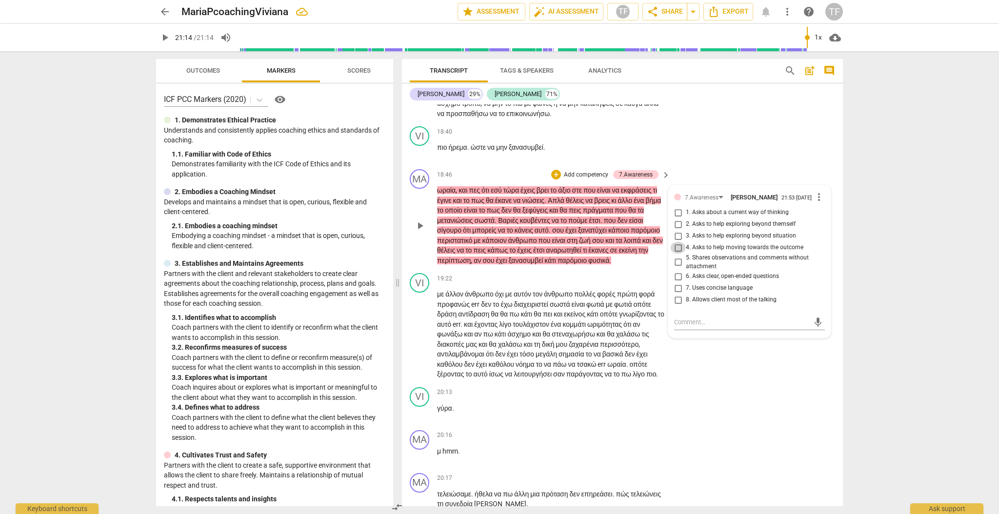
click at [589, 254] on input "4. Asks to help moving towards the outcome" at bounding box center [678, 248] width 16 height 12
click at [589, 320] on textarea at bounding box center [741, 322] width 135 height 9
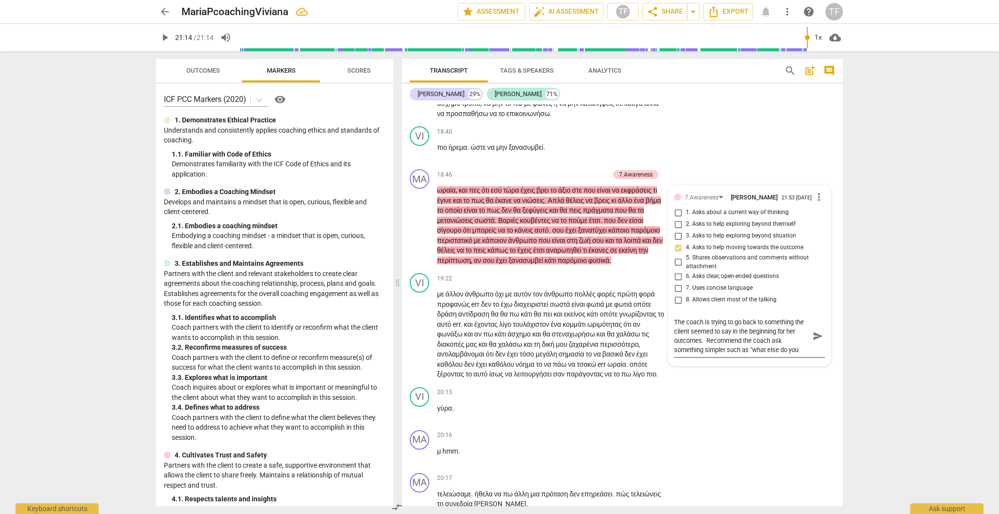
scroll to position [8, 0]
click at [589, 122] on div "VI play_arrow pause 17:16 + Add competency keyboard_arrow_right επειδή δεν με κ…" at bounding box center [622, 51] width 441 height 144
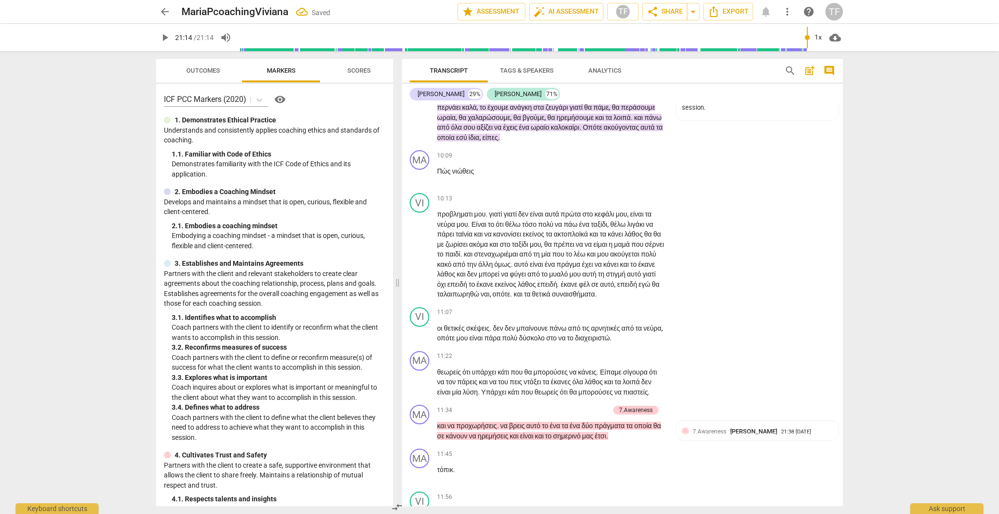
scroll to position [1702, 0]
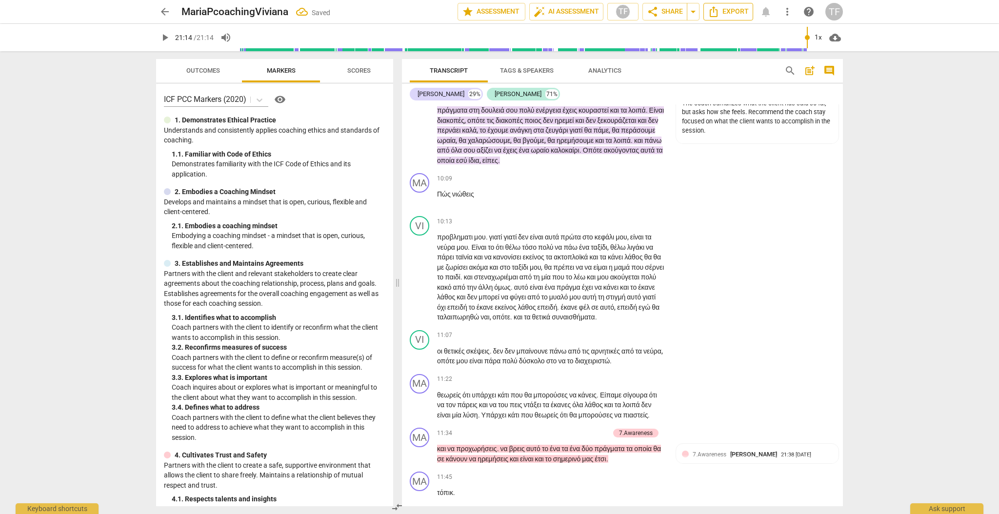
click at [589, 15] on span "Export" at bounding box center [728, 12] width 41 height 12
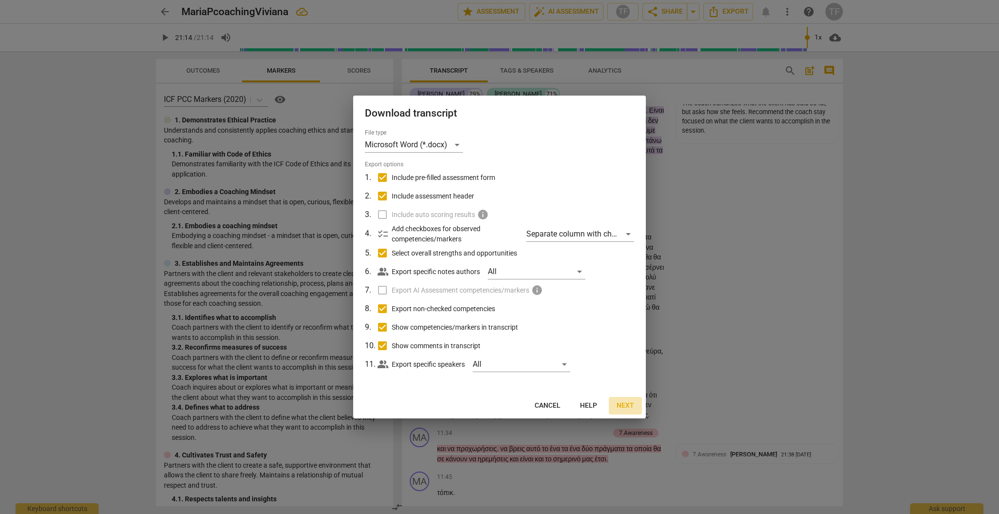
click at [589, 320] on span "Next" at bounding box center [625, 406] width 18 height 10
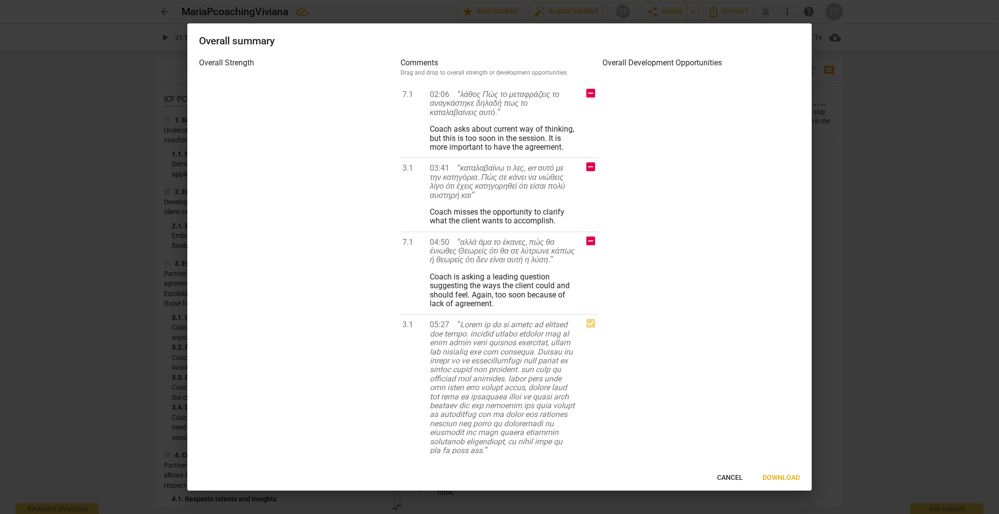
click at [589, 320] on span "Download" at bounding box center [781, 478] width 38 height 10
